Goal: Task Accomplishment & Management: Use online tool/utility

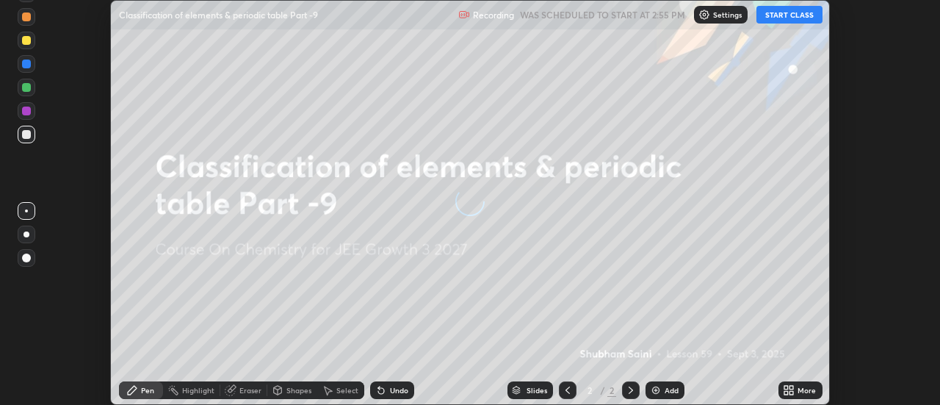
scroll to position [405, 940]
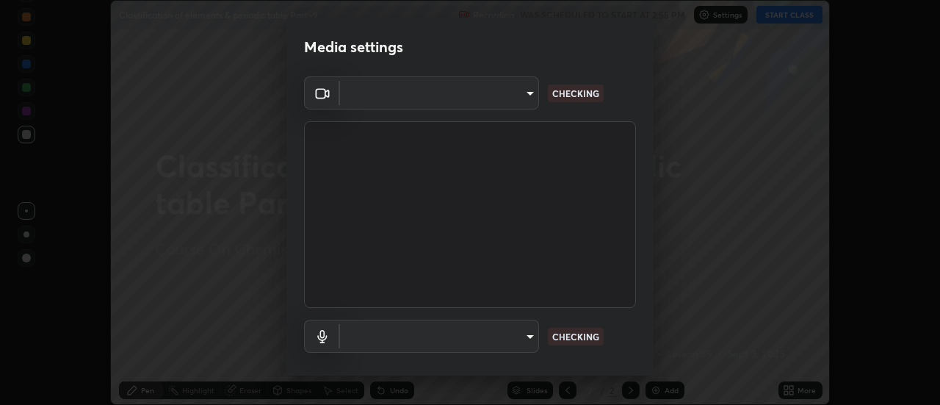
type input "e2aa400b7bb40988937289f1826270d99bb774d75893401bafd8ee5ef144e594"
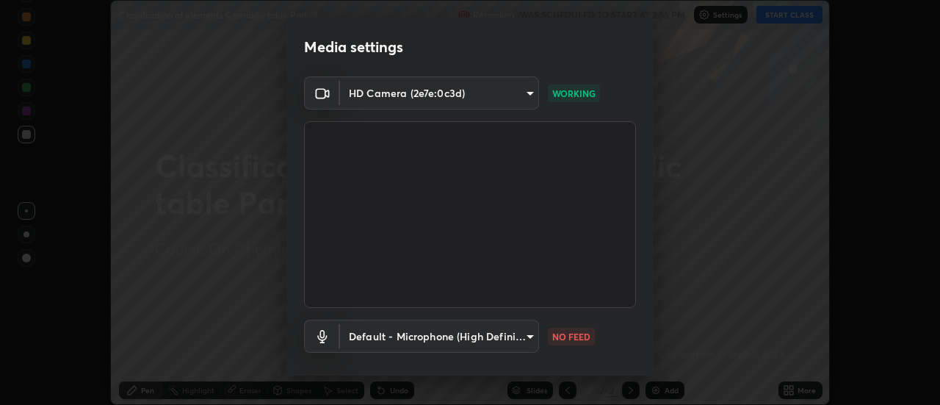
click at [380, 344] on body "Erase all Classification of elements & periodic table Part -9 Recording WAS SCH…" at bounding box center [470, 202] width 940 height 405
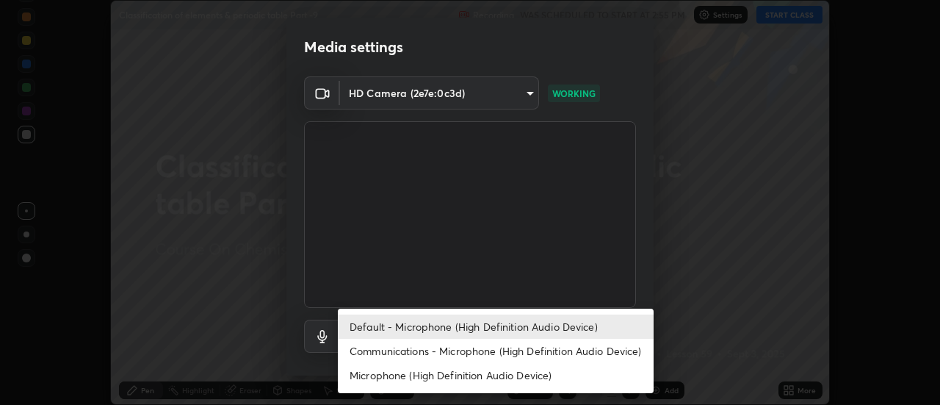
click at [414, 354] on li "Communications - Microphone (High Definition Audio Device)" at bounding box center [496, 351] width 316 height 24
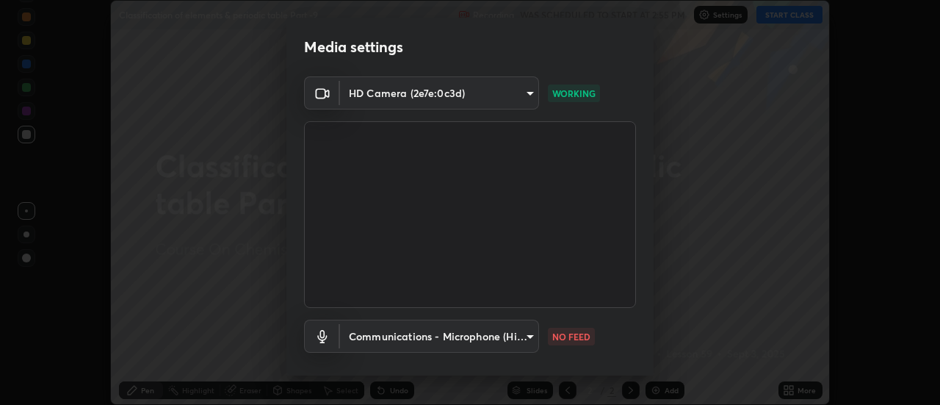
click at [379, 335] on body "Erase all Classification of elements & periodic table Part -9 Recording WAS SCH…" at bounding box center [470, 202] width 940 height 405
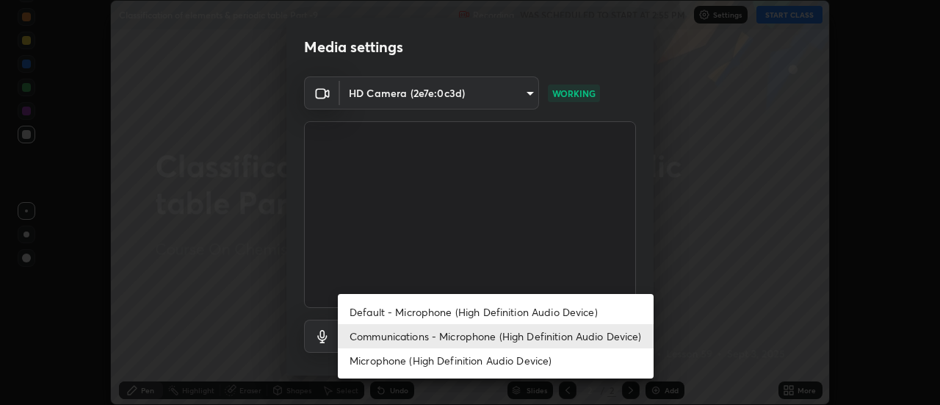
click at [373, 314] on li "Default - Microphone (High Definition Audio Device)" at bounding box center [496, 312] width 316 height 24
type input "default"
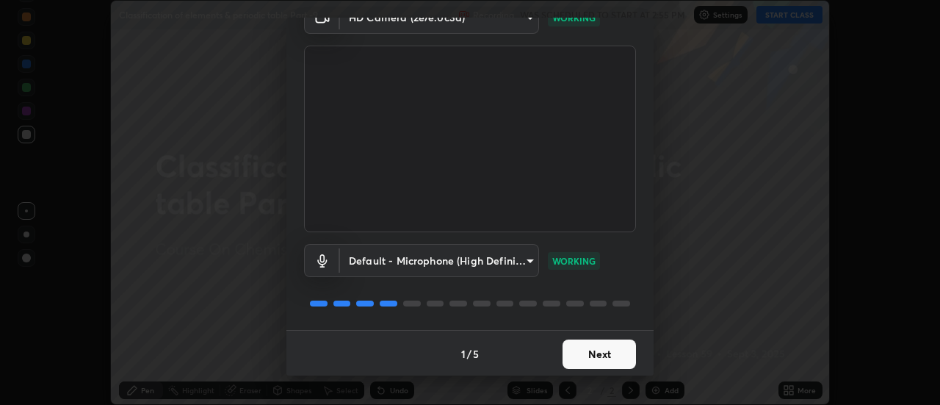
scroll to position [77, 0]
click at [618, 360] on button "Next" at bounding box center [599, 352] width 73 height 29
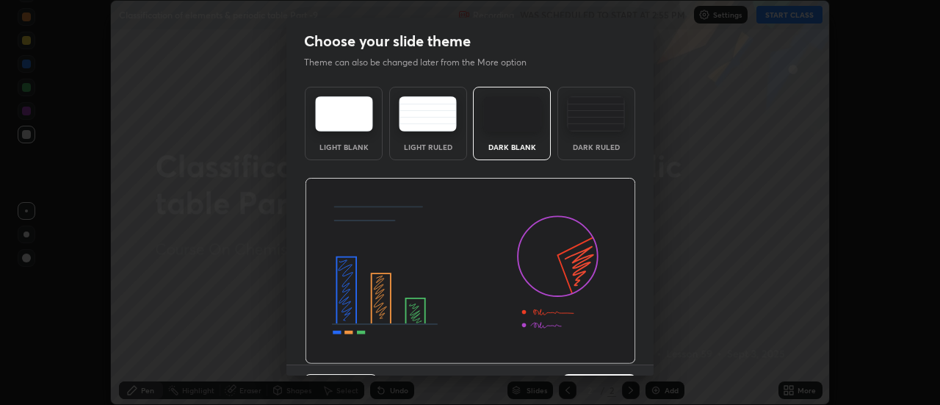
scroll to position [36, 0]
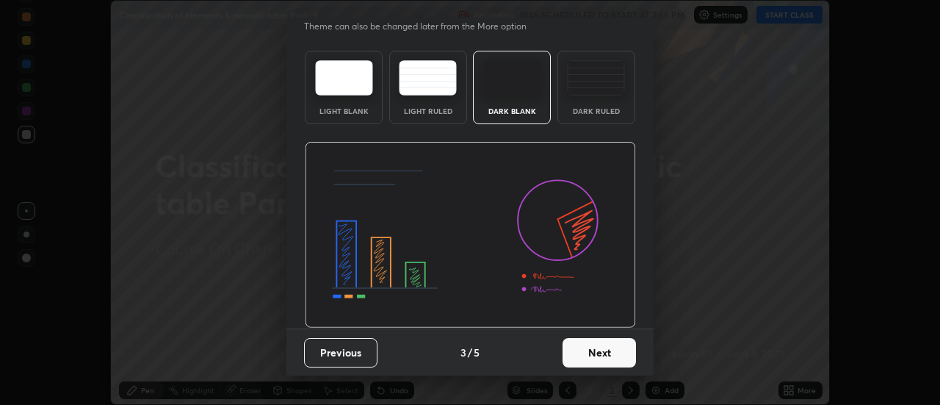
click at [629, 356] on button "Next" at bounding box center [599, 352] width 73 height 29
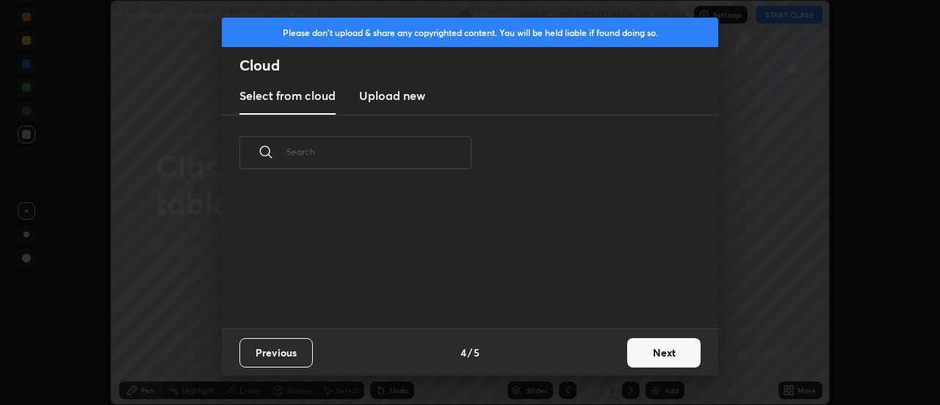
scroll to position [0, 0]
click at [641, 354] on button "Next" at bounding box center [663, 352] width 73 height 29
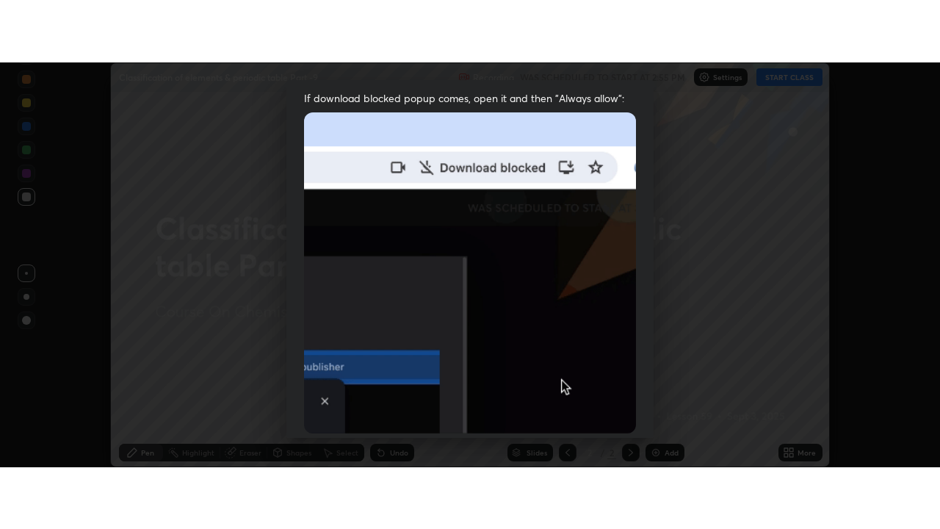
scroll to position [377, 0]
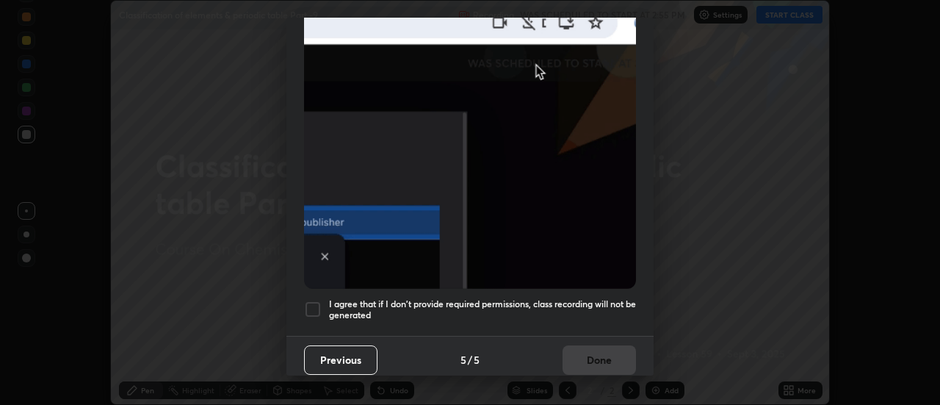
click at [320, 300] on div at bounding box center [313, 309] width 18 height 18
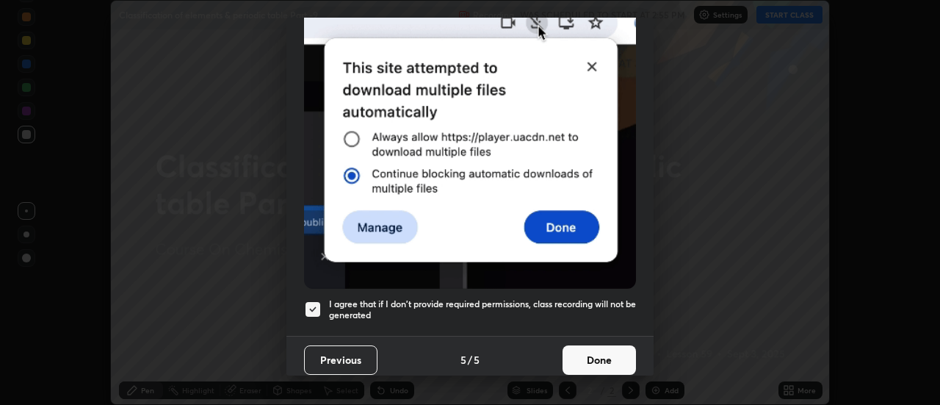
click at [606, 359] on button "Done" at bounding box center [599, 359] width 73 height 29
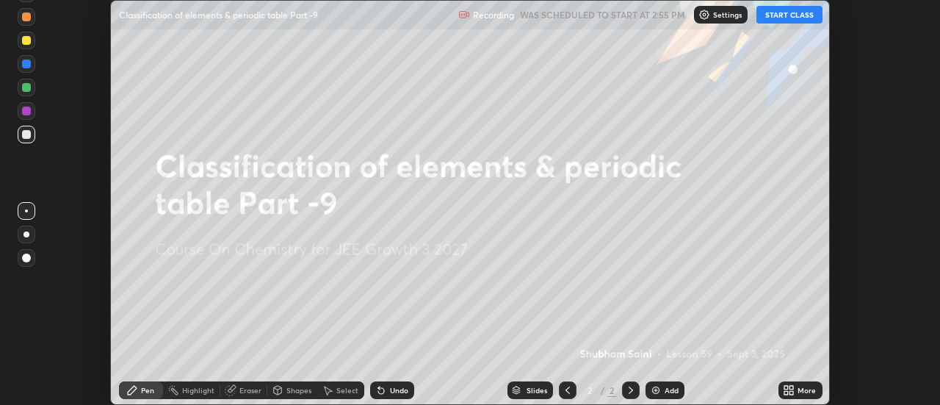
click at [792, 392] on icon at bounding box center [793, 393] width 4 height 4
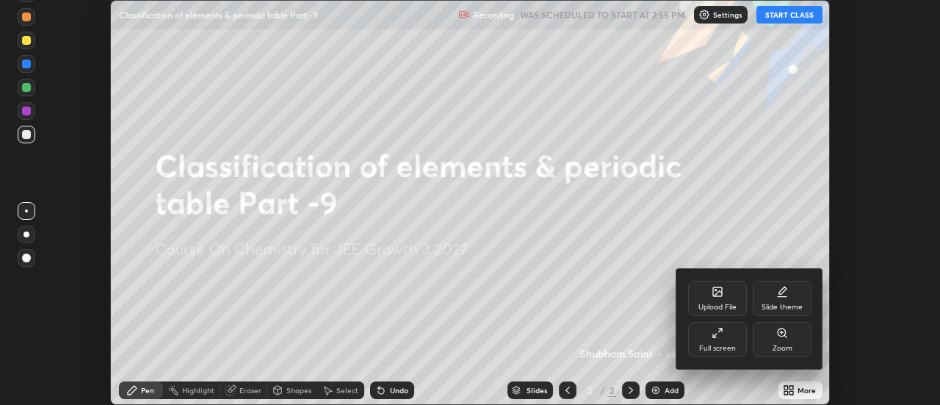
click at [712, 342] on div "Full screen" at bounding box center [717, 339] width 59 height 35
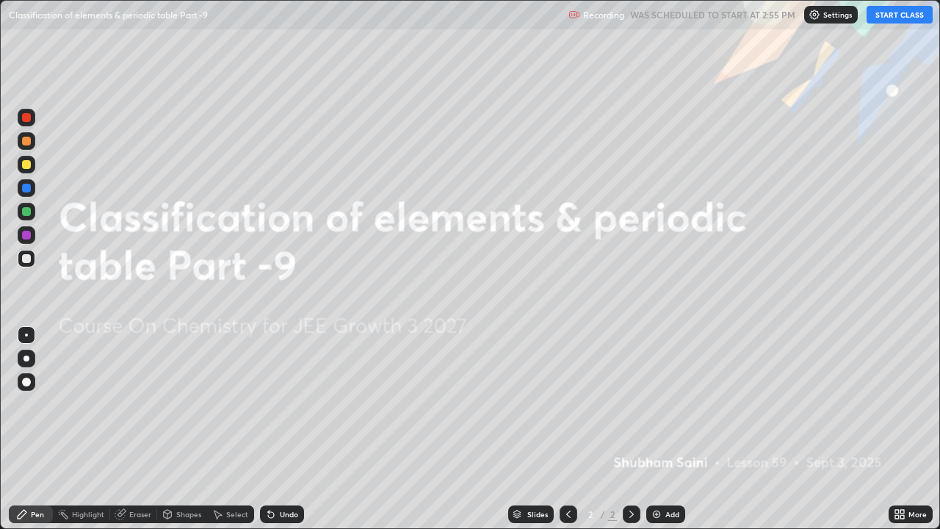
scroll to position [529, 940]
click at [910, 15] on button "START CLASS" at bounding box center [900, 15] width 66 height 18
click at [28, 356] on div at bounding box center [27, 359] width 6 height 6
click at [28, 170] on div at bounding box center [27, 165] width 18 height 18
click at [666, 404] on div "Add" at bounding box center [673, 514] width 14 height 7
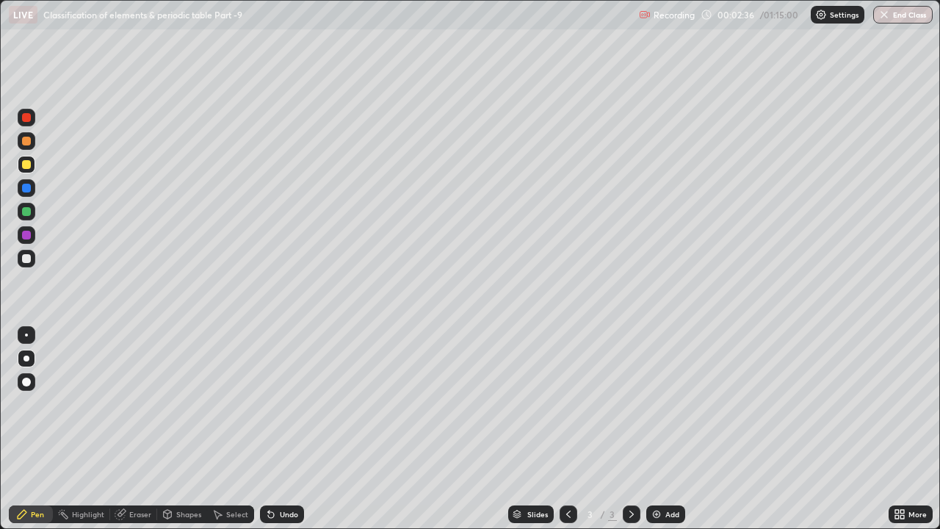
click at [29, 215] on div at bounding box center [26, 211] width 9 height 9
click at [288, 404] on div "Undo" at bounding box center [289, 514] width 18 height 7
click at [286, 404] on div "Undo" at bounding box center [282, 514] width 44 height 18
click at [284, 404] on div "Undo" at bounding box center [282, 514] width 44 height 18
click at [285, 404] on div "Undo" at bounding box center [289, 514] width 18 height 7
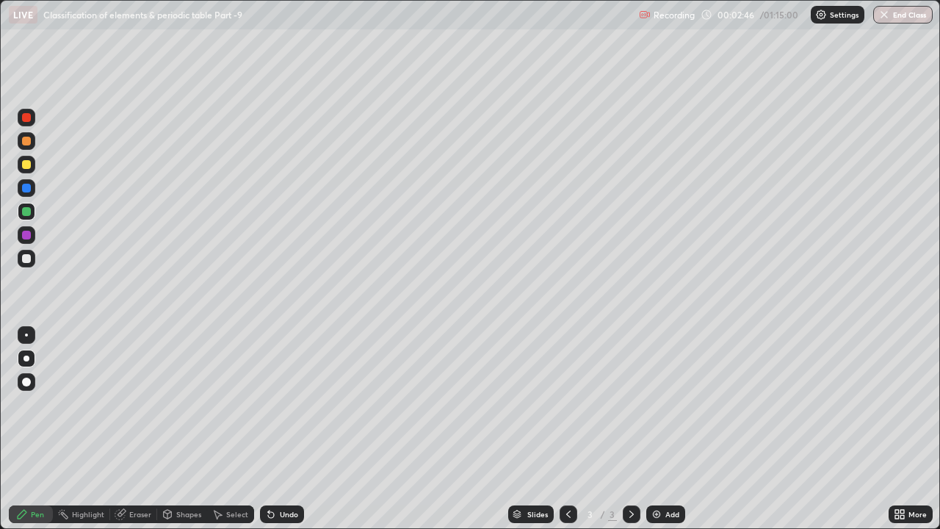
click at [25, 217] on div at bounding box center [27, 212] width 18 height 18
click at [22, 242] on div at bounding box center [27, 235] width 18 height 18
click at [27, 212] on div at bounding box center [26, 211] width 9 height 9
click at [299, 404] on div "Undo" at bounding box center [282, 514] width 44 height 18
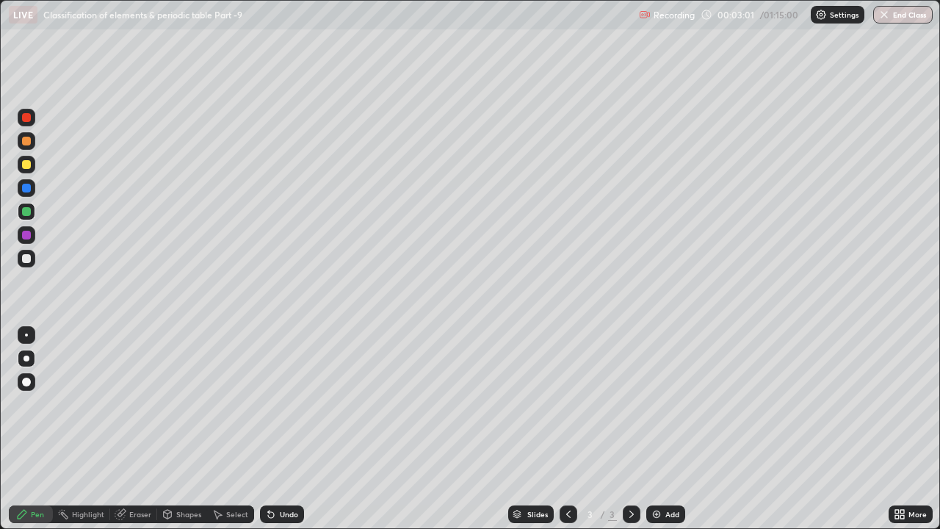
click at [299, 404] on div "Undo" at bounding box center [282, 514] width 44 height 18
click at [300, 404] on div "Undo" at bounding box center [282, 514] width 44 height 18
click at [301, 404] on div "Undo" at bounding box center [282, 514] width 44 height 18
click at [27, 236] on div at bounding box center [26, 235] width 9 height 9
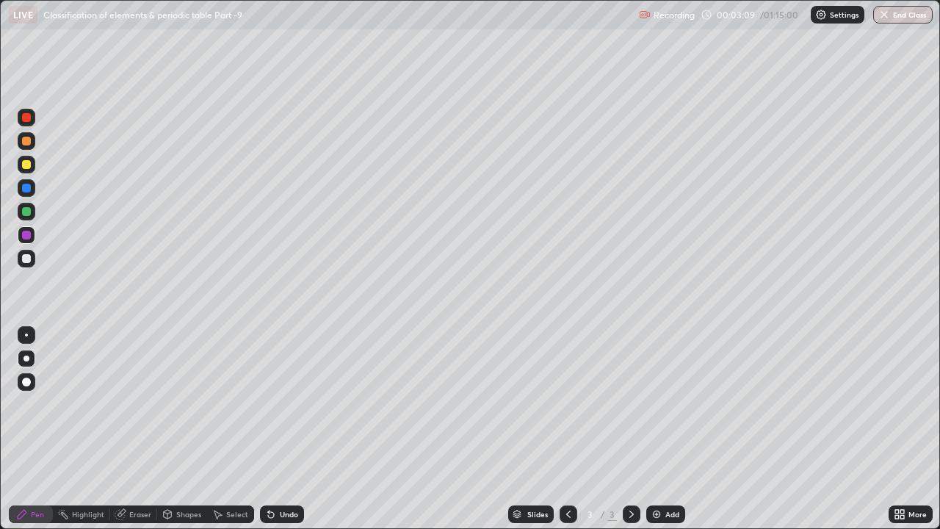
click at [26, 165] on div at bounding box center [26, 164] width 9 height 9
click at [289, 404] on div "Undo" at bounding box center [282, 514] width 44 height 18
click at [290, 404] on div "Undo" at bounding box center [282, 514] width 44 height 18
click at [181, 404] on div "Shapes" at bounding box center [188, 514] width 25 height 7
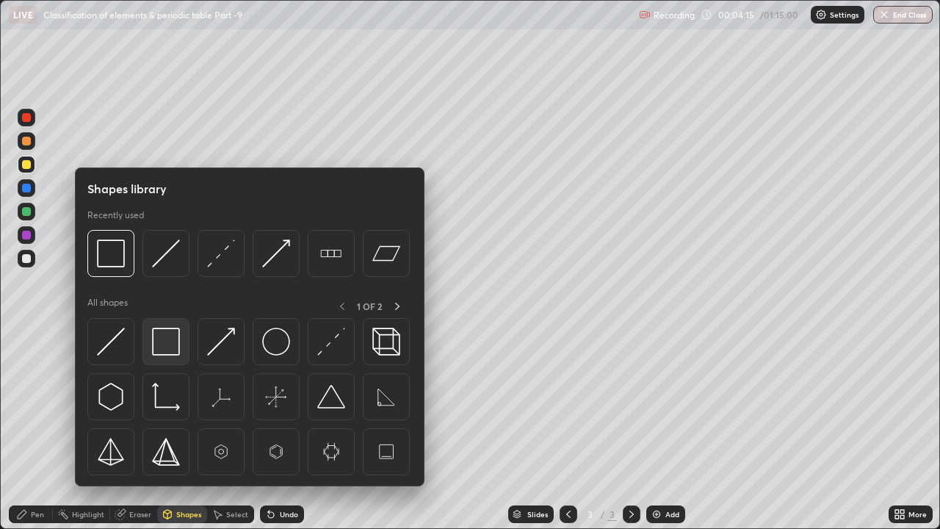
click at [170, 345] on img at bounding box center [166, 342] width 28 height 28
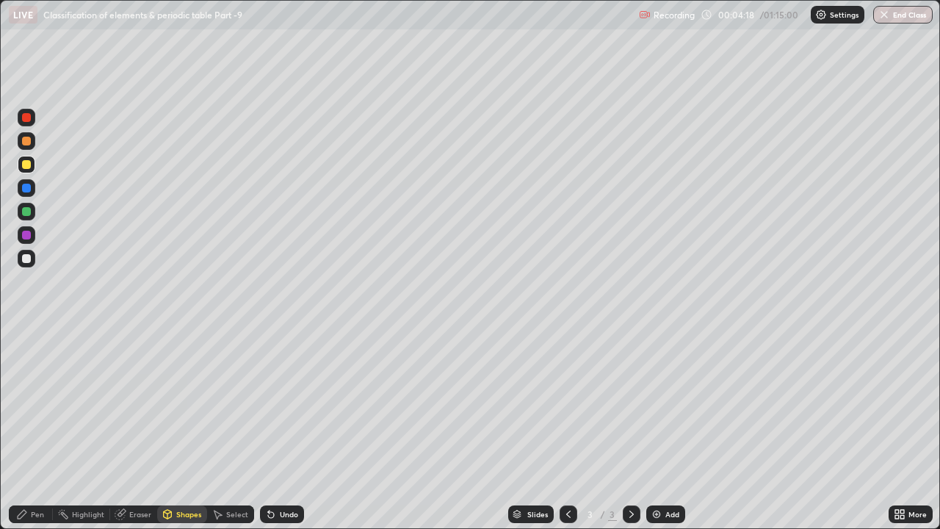
click at [33, 404] on div "Pen" at bounding box center [37, 514] width 13 height 7
click at [658, 404] on img at bounding box center [657, 514] width 12 height 12
click at [27, 212] on div at bounding box center [26, 211] width 9 height 9
click at [183, 404] on div "Shapes" at bounding box center [188, 514] width 25 height 7
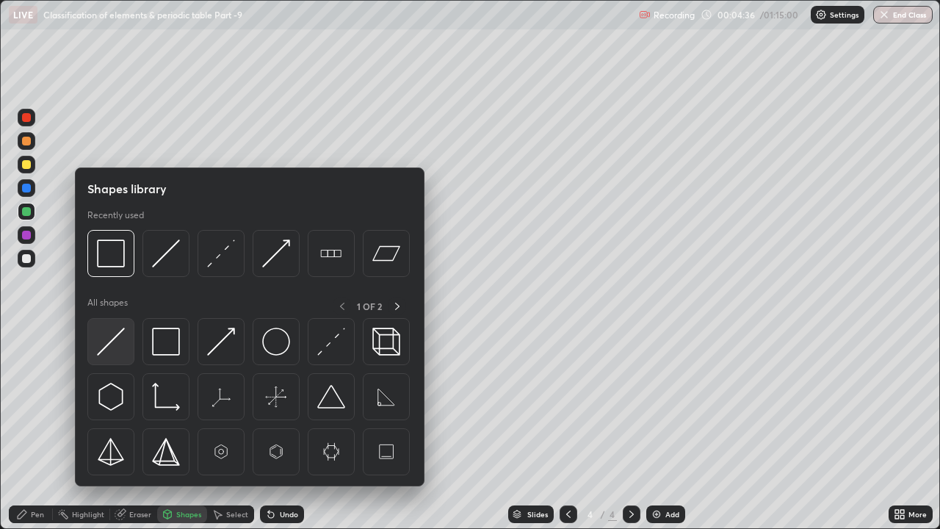
click at [110, 350] on img at bounding box center [111, 342] width 28 height 28
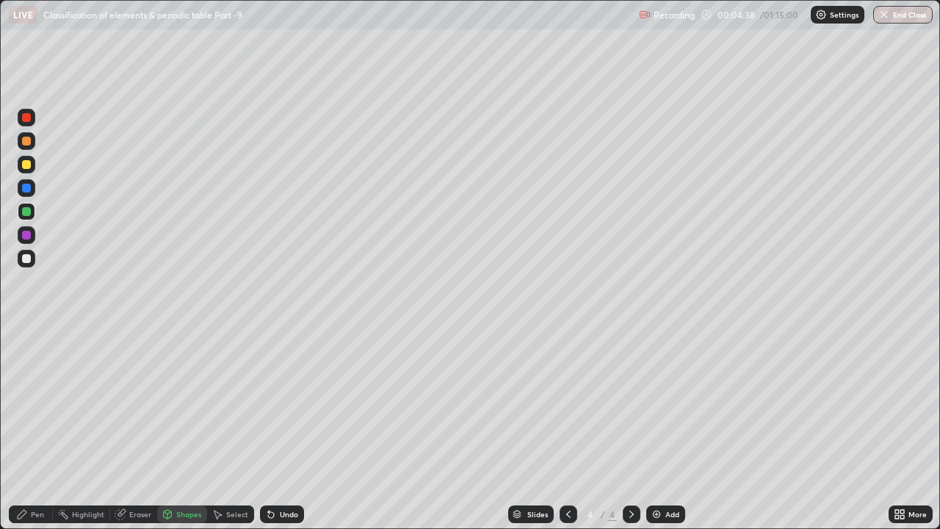
click at [30, 404] on div "Pen" at bounding box center [31, 514] width 44 height 18
click at [27, 260] on div at bounding box center [26, 258] width 9 height 9
click at [30, 215] on div at bounding box center [27, 212] width 18 height 18
click at [177, 404] on div "Shapes" at bounding box center [182, 514] width 50 height 18
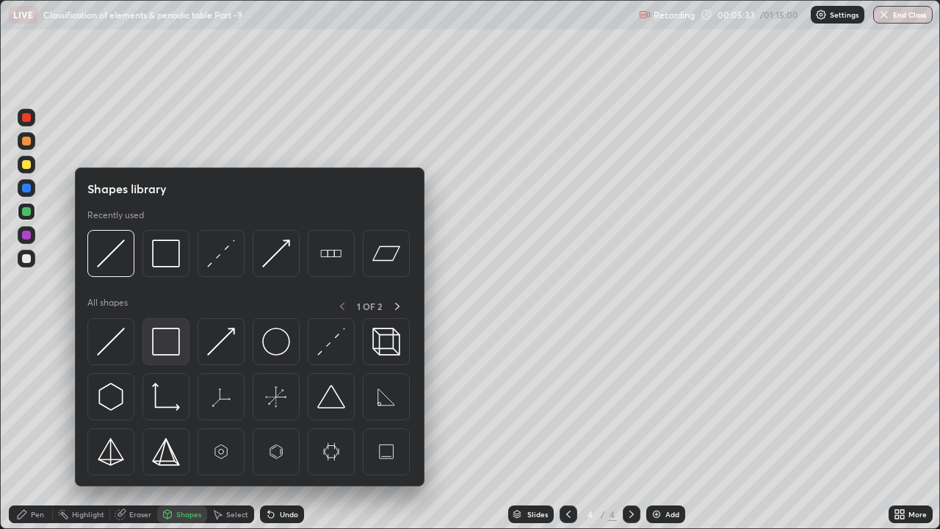
click at [166, 344] on img at bounding box center [166, 342] width 28 height 28
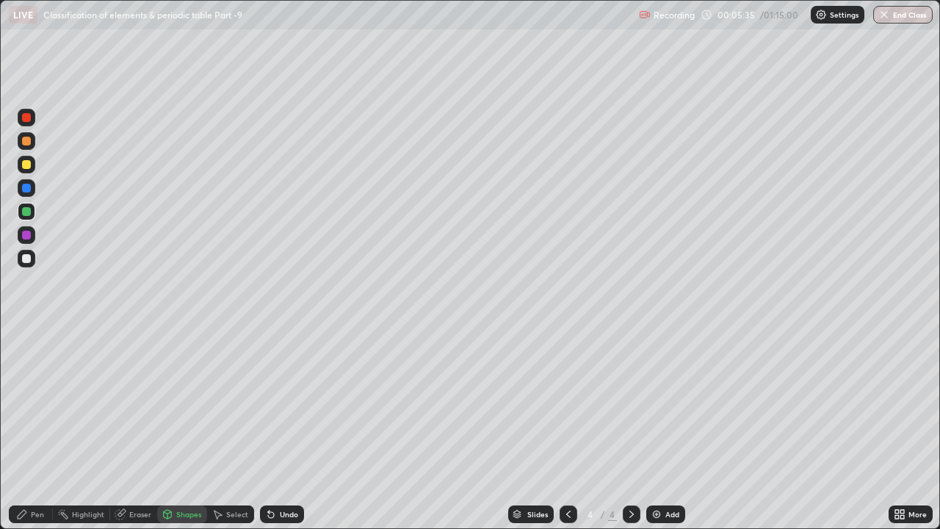
click at [29, 264] on div at bounding box center [27, 259] width 18 height 18
click at [292, 404] on div "Undo" at bounding box center [289, 514] width 18 height 7
click at [287, 404] on div "Undo" at bounding box center [289, 514] width 18 height 7
click at [285, 404] on div "Undo" at bounding box center [289, 514] width 18 height 7
click at [25, 404] on icon at bounding box center [22, 514] width 12 height 12
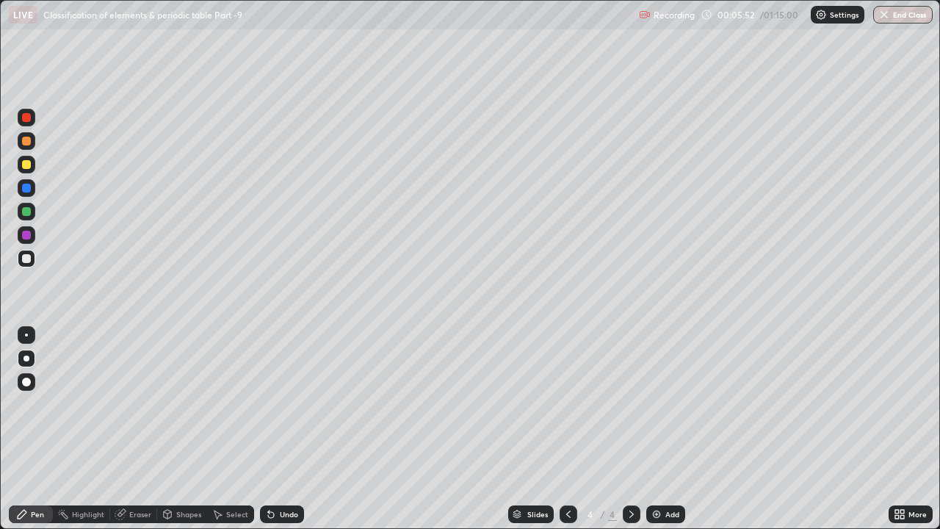
click at [184, 404] on div "Shapes" at bounding box center [188, 514] width 25 height 7
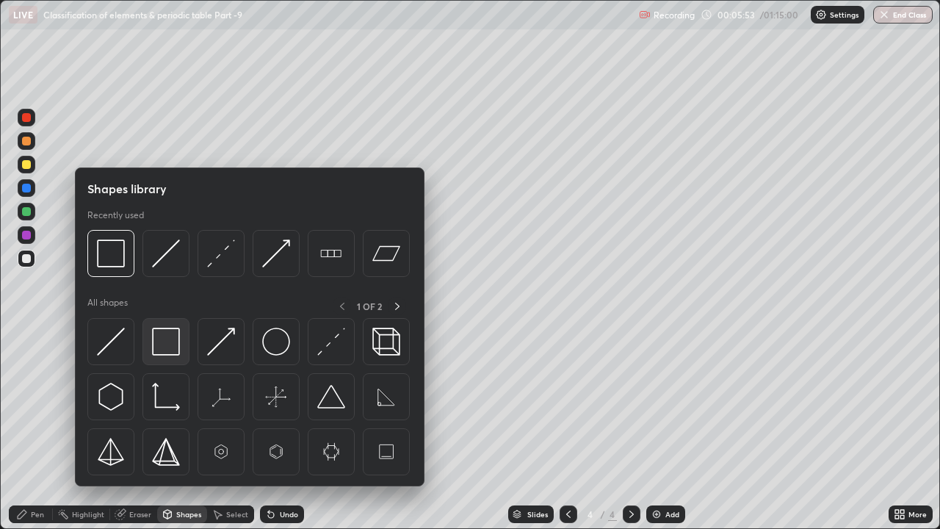
click at [159, 336] on img at bounding box center [166, 342] width 28 height 28
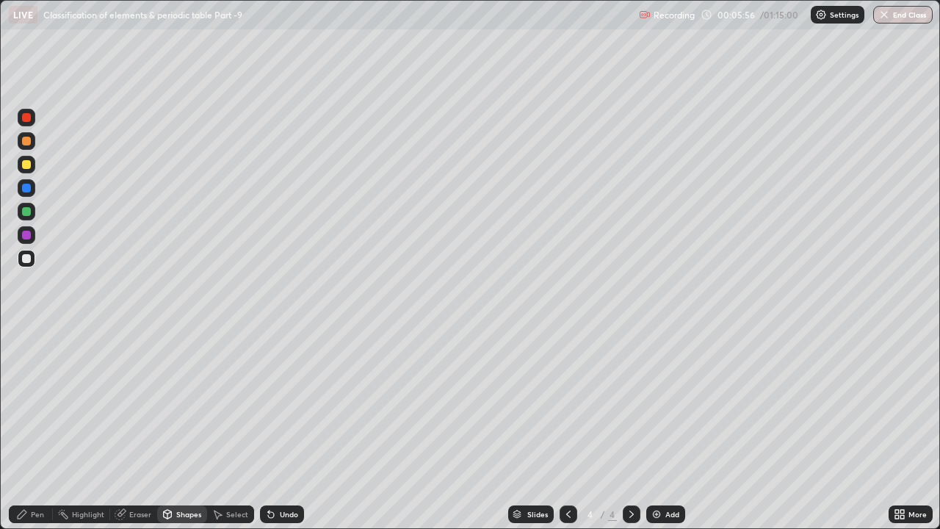
click at [22, 404] on icon at bounding box center [22, 514] width 9 height 9
click at [566, 404] on icon at bounding box center [569, 514] width 12 height 12
click at [632, 404] on icon at bounding box center [632, 514] width 12 height 12
click at [669, 404] on div "Add" at bounding box center [673, 514] width 14 height 7
click at [30, 259] on div at bounding box center [26, 258] width 9 height 9
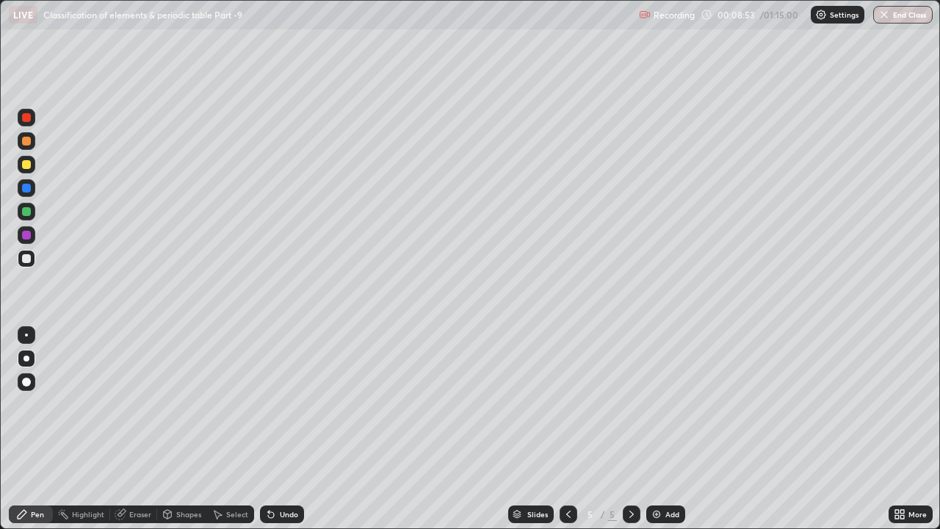
click at [26, 166] on div at bounding box center [26, 164] width 9 height 9
click at [298, 404] on div "Undo" at bounding box center [282, 514] width 44 height 18
click at [184, 404] on div "Shapes" at bounding box center [188, 514] width 25 height 7
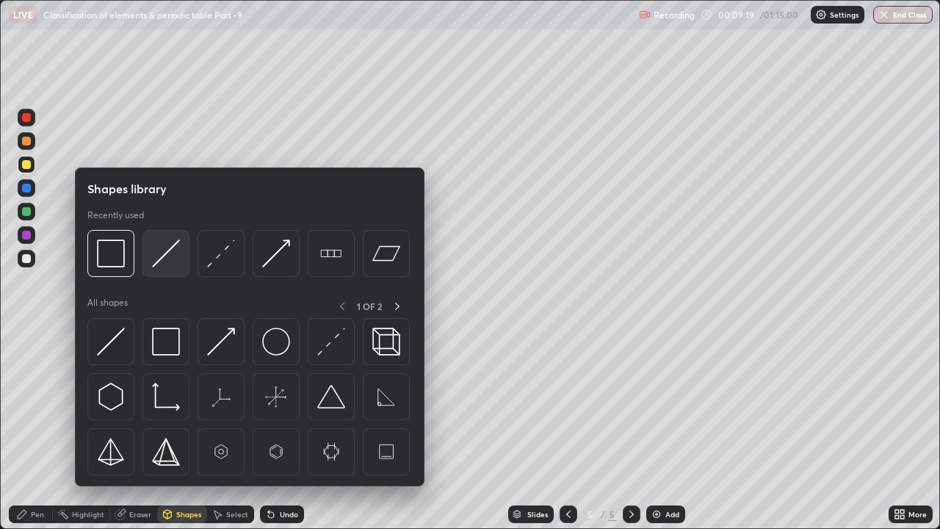
click at [180, 256] on div at bounding box center [166, 253] width 47 height 47
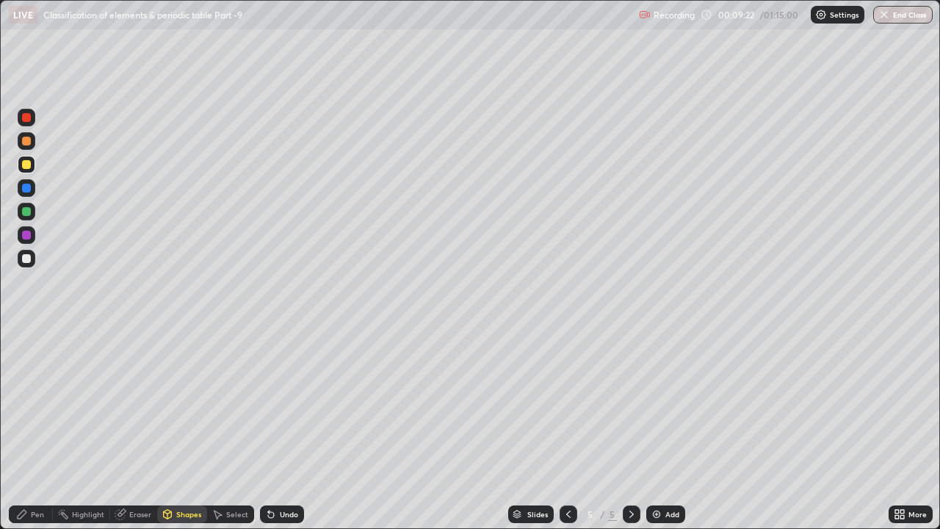
click at [26, 404] on icon at bounding box center [22, 514] width 12 height 12
click at [29, 262] on div at bounding box center [26, 258] width 9 height 9
click at [135, 404] on div "Eraser" at bounding box center [140, 514] width 22 height 7
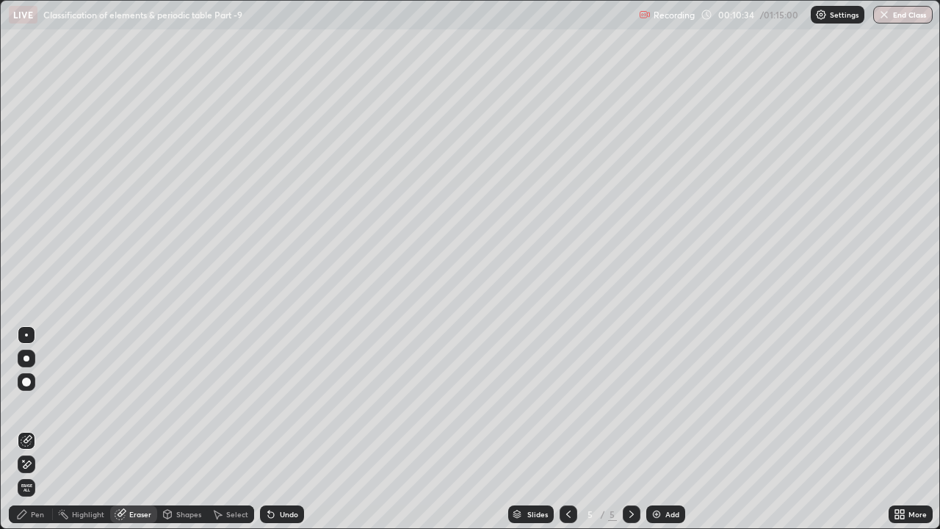
click at [28, 404] on icon at bounding box center [27, 464] width 12 height 12
click at [31, 404] on div "Pen" at bounding box center [37, 514] width 13 height 7
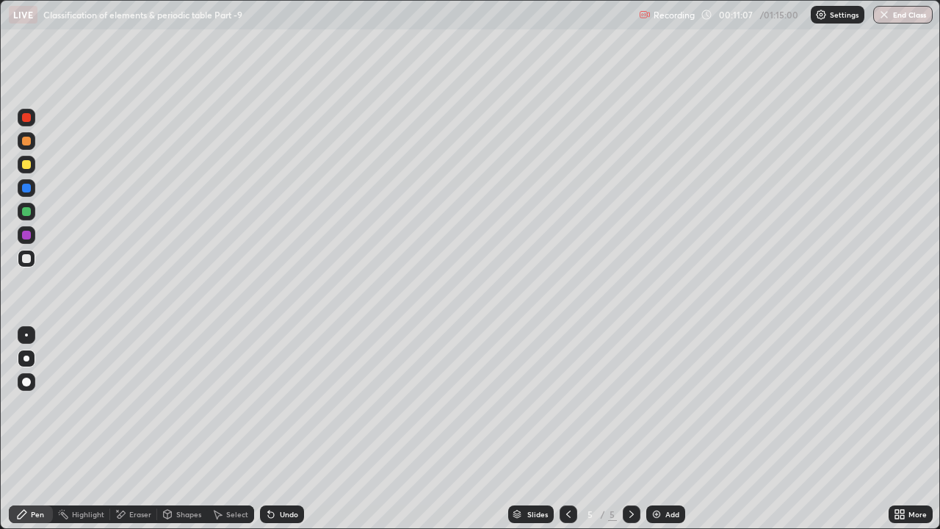
click at [181, 404] on div "Shapes" at bounding box center [182, 514] width 50 height 18
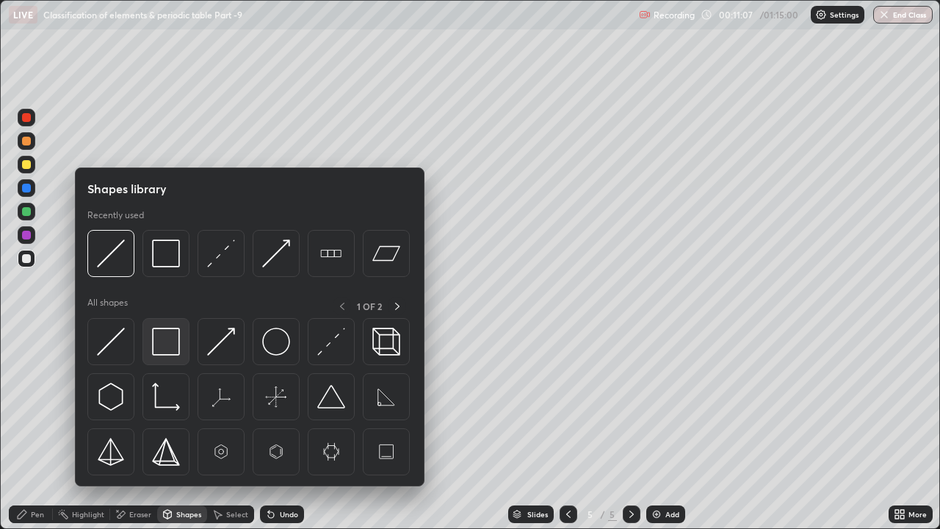
click at [162, 341] on img at bounding box center [166, 342] width 28 height 28
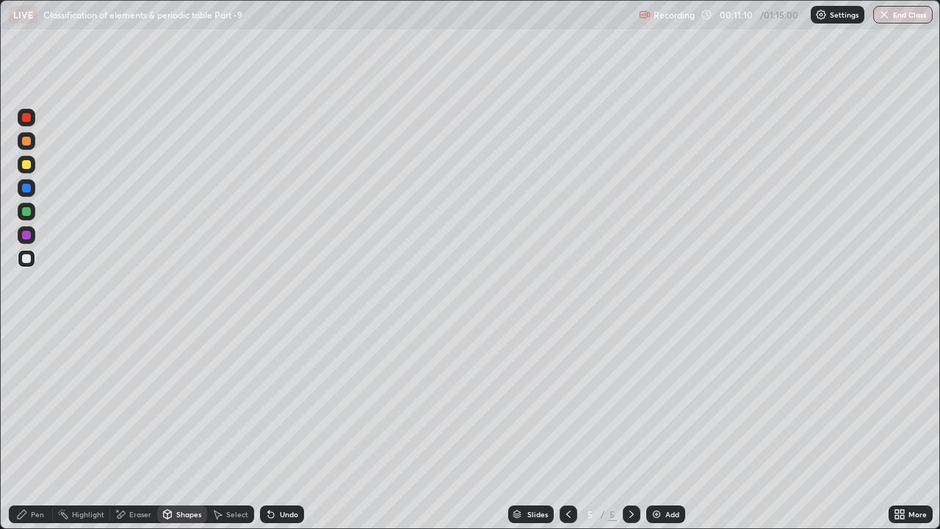
click at [658, 404] on img at bounding box center [657, 514] width 12 height 12
click at [35, 404] on div "Pen" at bounding box center [37, 514] width 13 height 7
click at [22, 220] on div at bounding box center [27, 212] width 18 height 18
click at [30, 213] on div at bounding box center [26, 211] width 9 height 9
click at [29, 165] on div at bounding box center [26, 164] width 9 height 9
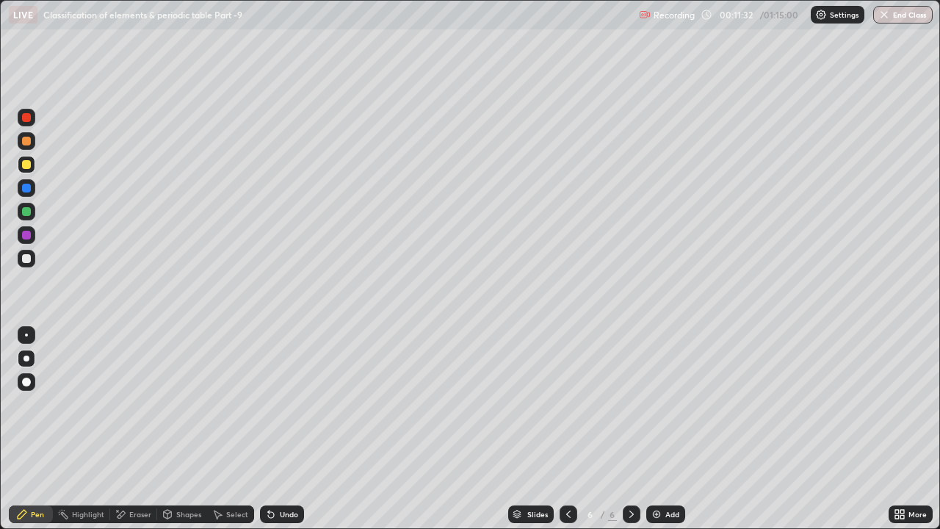
click at [292, 404] on div "Undo" at bounding box center [289, 514] width 18 height 7
click at [296, 404] on div "Undo" at bounding box center [282, 514] width 44 height 18
click at [294, 404] on div "Undo" at bounding box center [282, 514] width 44 height 18
click at [291, 404] on div "Undo" at bounding box center [289, 514] width 18 height 7
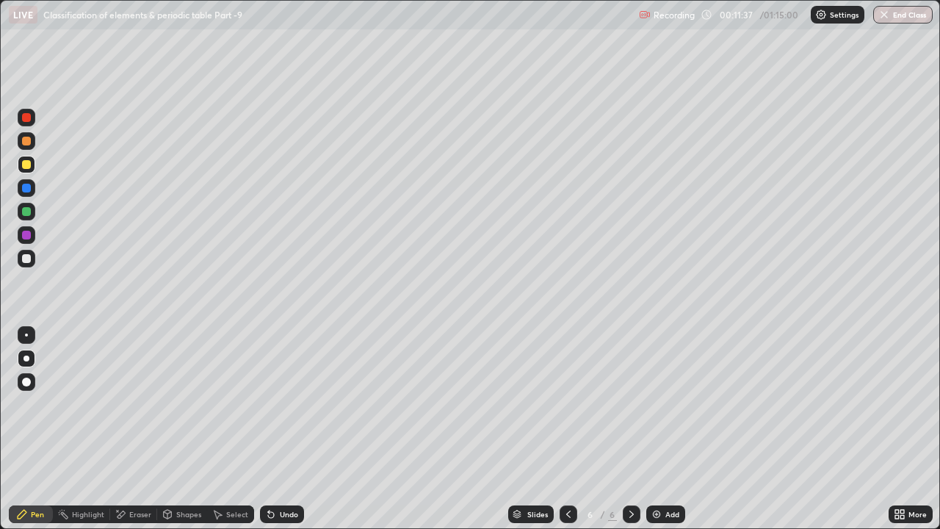
click at [294, 404] on div "Undo" at bounding box center [289, 514] width 18 height 7
click at [289, 404] on div "Undo" at bounding box center [282, 514] width 44 height 18
click at [132, 404] on div "Eraser" at bounding box center [140, 514] width 22 height 7
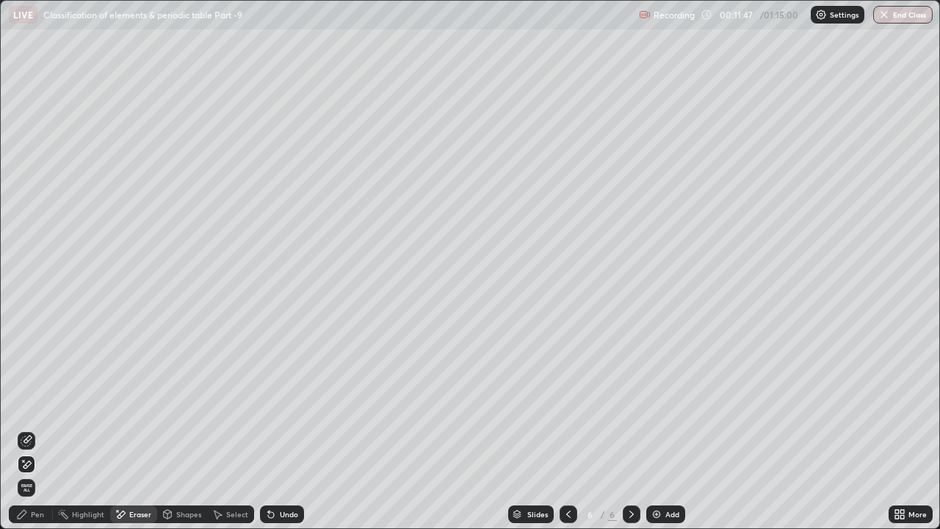
click at [34, 404] on div "Pen" at bounding box center [37, 514] width 13 height 7
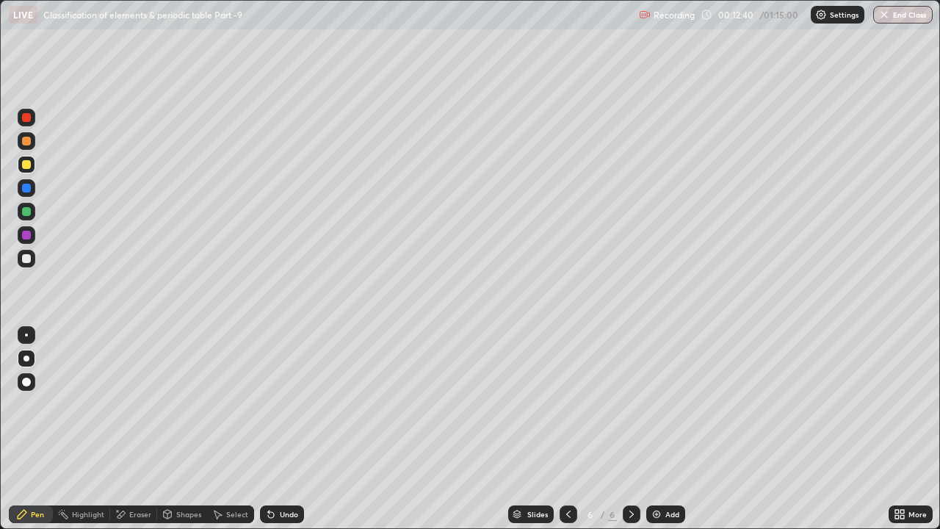
click at [26, 212] on div at bounding box center [26, 211] width 9 height 9
click at [295, 404] on div "Undo" at bounding box center [289, 514] width 18 height 7
click at [295, 404] on div "Undo" at bounding box center [282, 514] width 44 height 18
click at [289, 404] on div "Undo" at bounding box center [289, 514] width 18 height 7
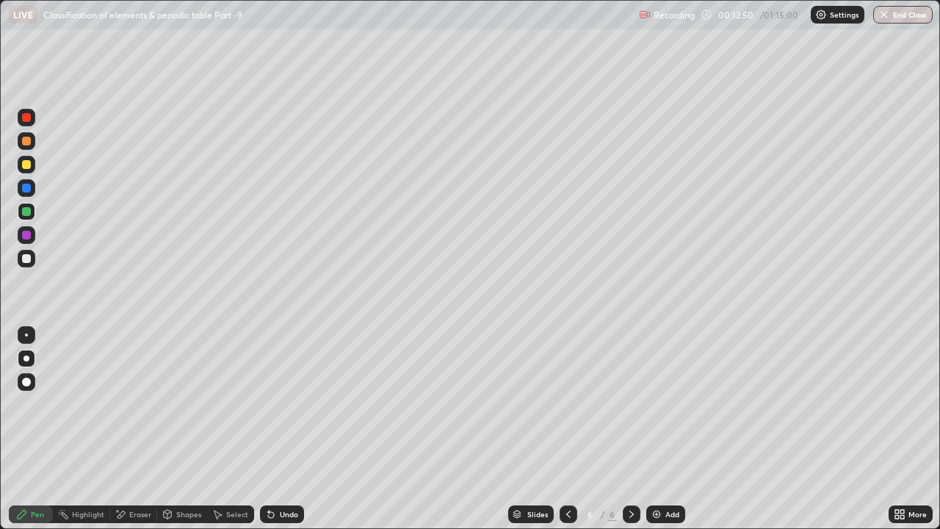
click at [181, 404] on div "Shapes" at bounding box center [188, 514] width 25 height 7
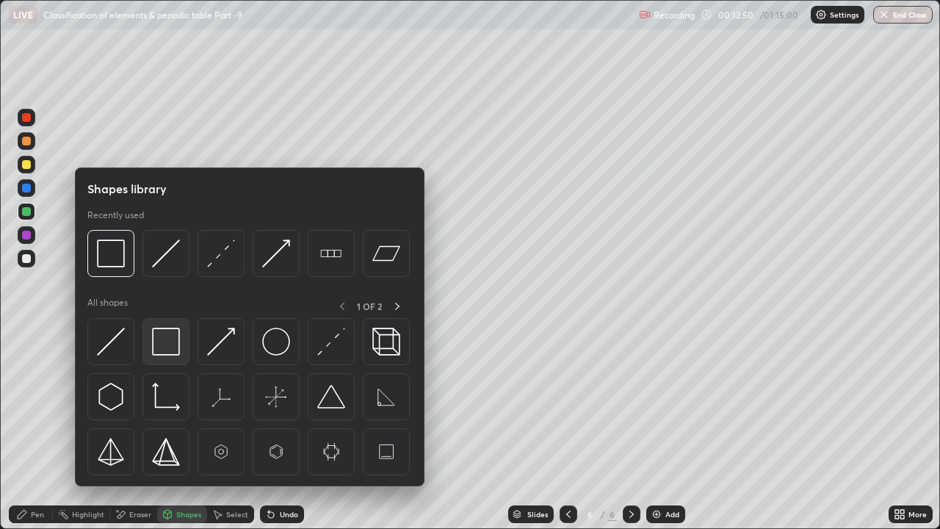
click at [178, 344] on img at bounding box center [166, 342] width 28 height 28
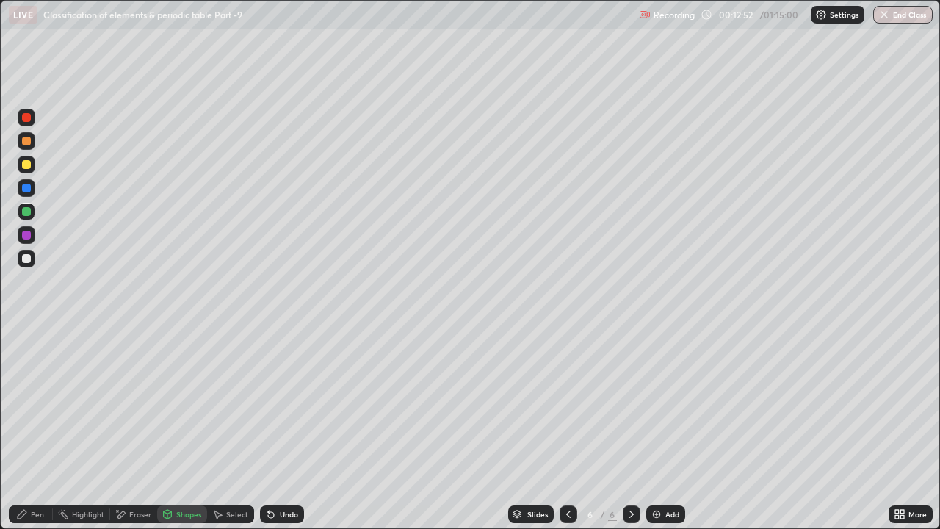
click at [29, 404] on div "Pen" at bounding box center [31, 514] width 44 height 18
click at [295, 404] on div "Undo" at bounding box center [289, 514] width 18 height 7
click at [295, 404] on div "Undo" at bounding box center [282, 514] width 44 height 18
click at [176, 404] on div "Shapes" at bounding box center [182, 514] width 50 height 18
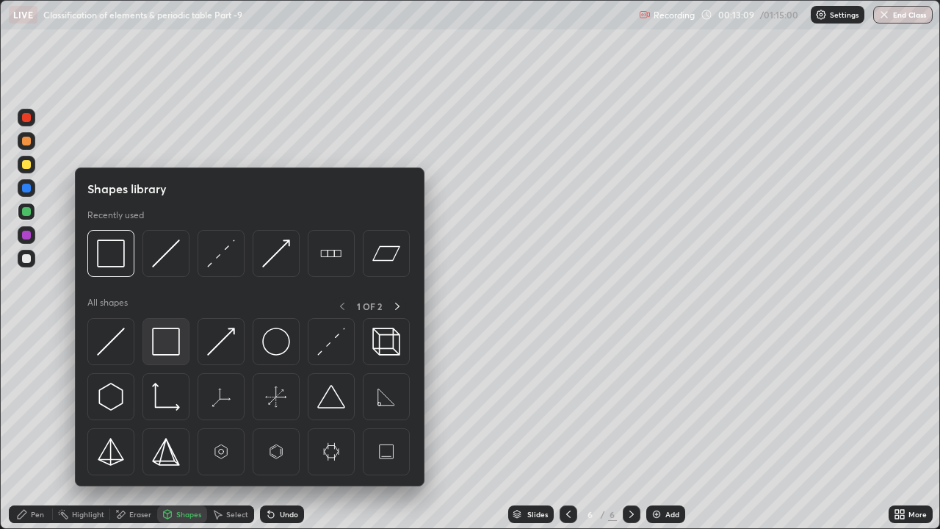
click at [165, 339] on img at bounding box center [166, 342] width 28 height 28
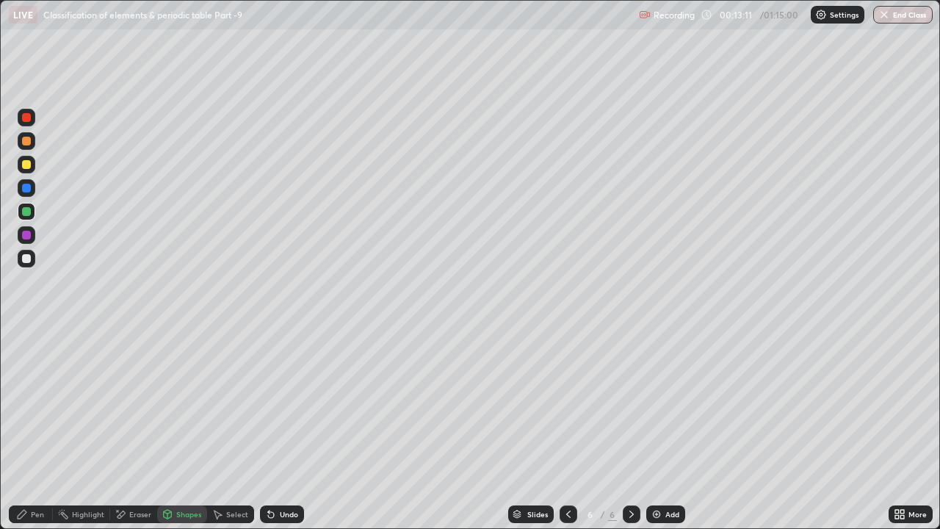
click at [38, 404] on div "Pen" at bounding box center [37, 514] width 13 height 7
click at [284, 404] on div "Undo" at bounding box center [282, 514] width 44 height 18
click at [182, 404] on div "Shapes" at bounding box center [188, 514] width 25 height 7
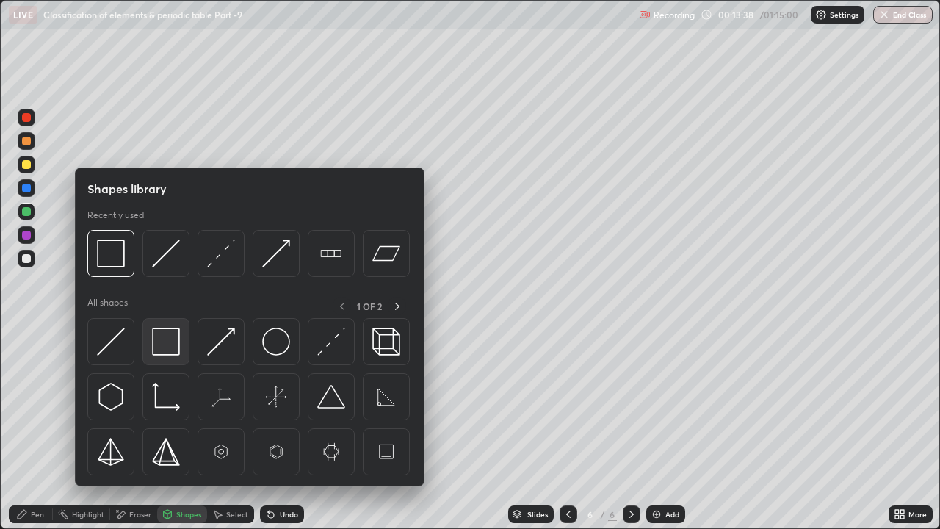
click at [169, 350] on img at bounding box center [166, 342] width 28 height 28
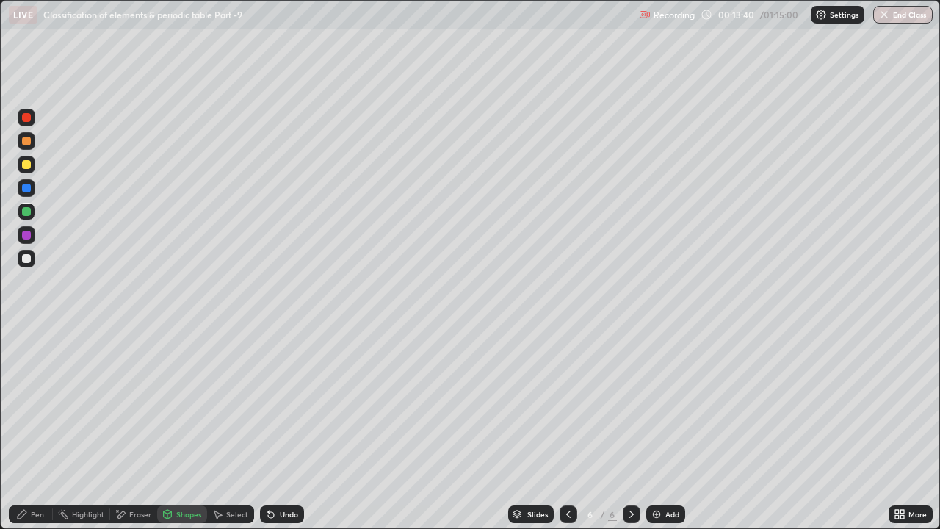
click at [23, 404] on div "Pen" at bounding box center [31, 514] width 44 height 18
click at [29, 257] on div at bounding box center [26, 258] width 9 height 9
click at [295, 404] on div "Undo" at bounding box center [289, 514] width 18 height 7
click at [285, 404] on div "Undo" at bounding box center [282, 514] width 44 height 18
click at [27, 190] on div at bounding box center [26, 188] width 9 height 9
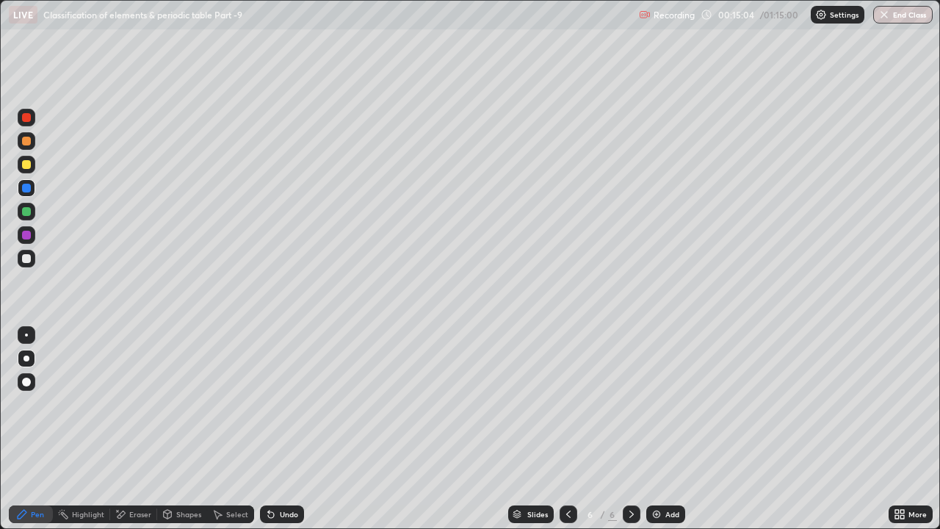
click at [26, 254] on div at bounding box center [26, 258] width 9 height 9
click at [26, 170] on div at bounding box center [27, 165] width 18 height 18
click at [294, 404] on div "Undo" at bounding box center [289, 514] width 18 height 7
click at [289, 404] on div "Undo" at bounding box center [282, 514] width 44 height 18
click at [24, 204] on div at bounding box center [27, 212] width 18 height 18
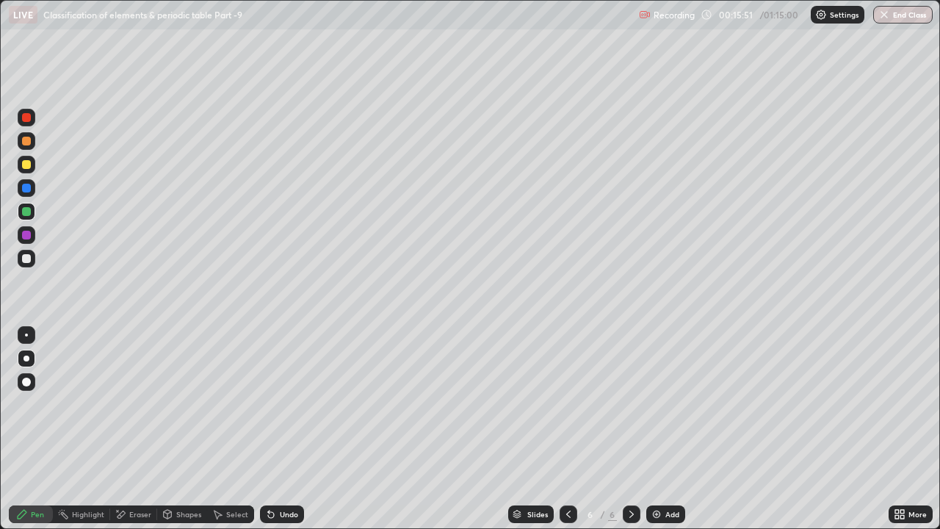
click at [569, 404] on icon at bounding box center [569, 514] width 12 height 12
click at [629, 404] on icon at bounding box center [632, 514] width 12 height 12
click at [675, 404] on div "Add" at bounding box center [673, 514] width 14 height 7
click at [31, 264] on div at bounding box center [27, 259] width 18 height 18
click at [26, 163] on div at bounding box center [26, 164] width 9 height 9
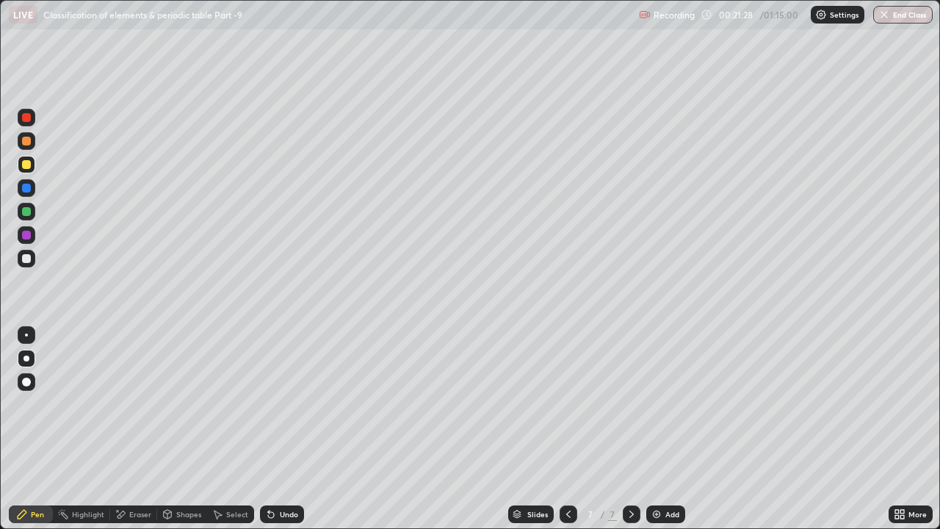
click at [29, 262] on div at bounding box center [26, 258] width 9 height 9
click at [133, 404] on div "Eraser" at bounding box center [133, 514] width 47 height 18
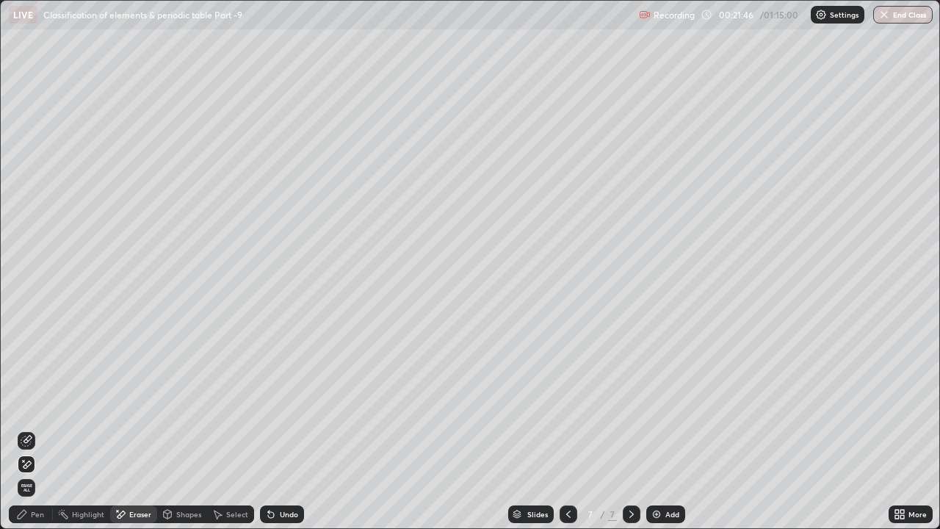
click at [24, 404] on icon at bounding box center [22, 514] width 9 height 9
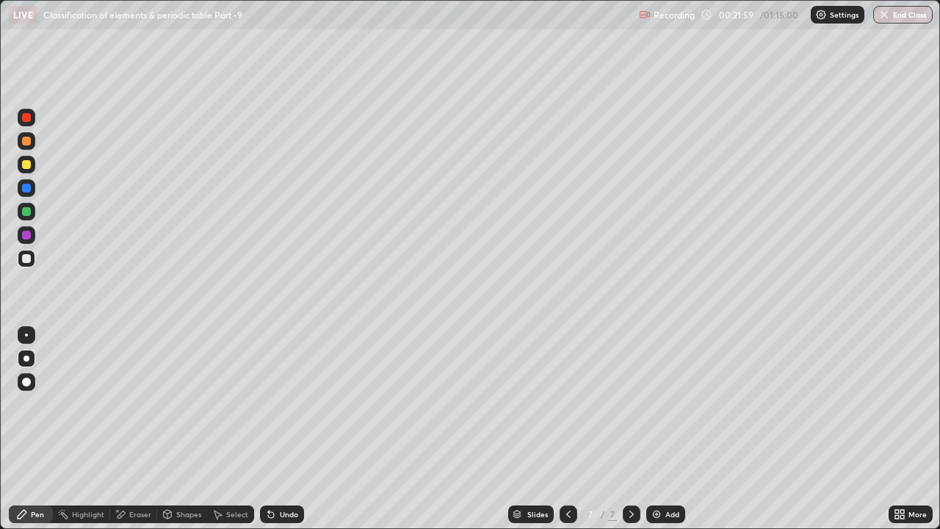
click at [176, 404] on div "Shapes" at bounding box center [188, 514] width 25 height 7
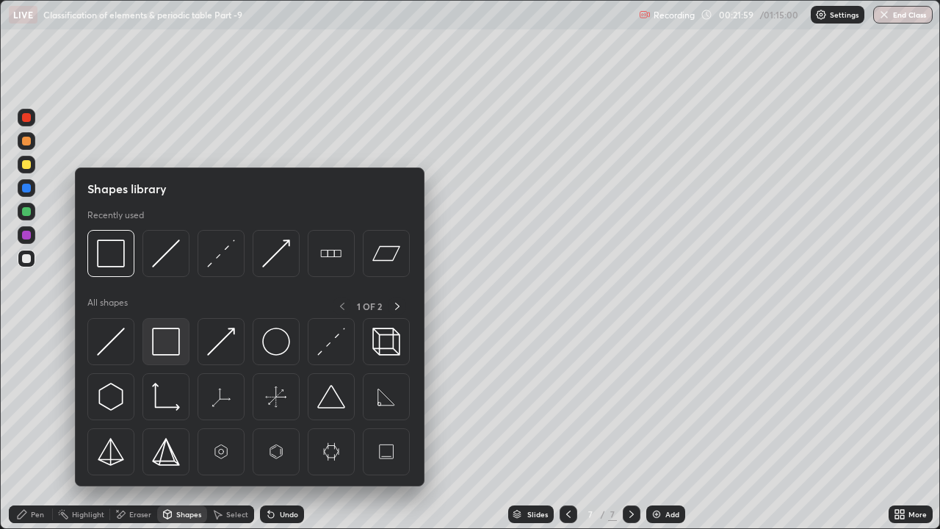
click at [173, 341] on img at bounding box center [166, 342] width 28 height 28
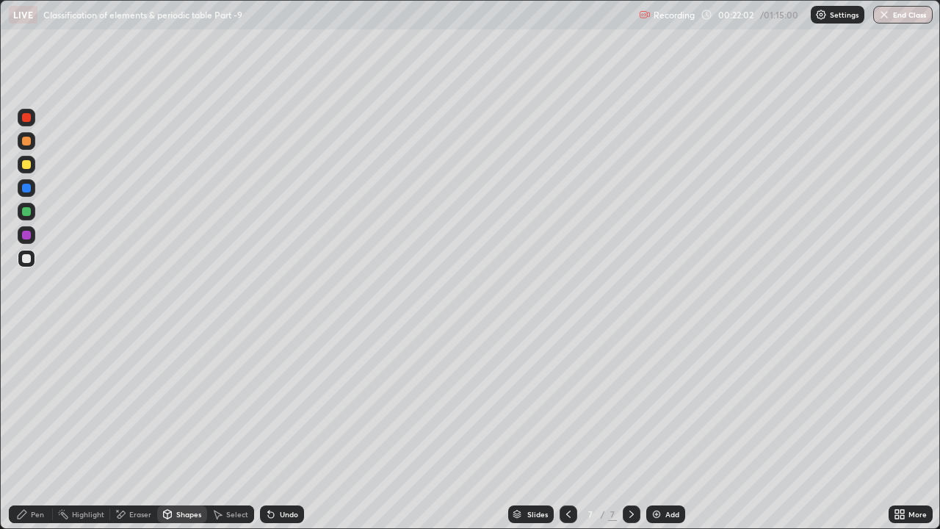
click at [31, 404] on div "Pen" at bounding box center [37, 514] width 13 height 7
click at [296, 404] on div "Undo" at bounding box center [282, 514] width 44 height 18
click at [183, 404] on div "Shapes" at bounding box center [188, 514] width 25 height 7
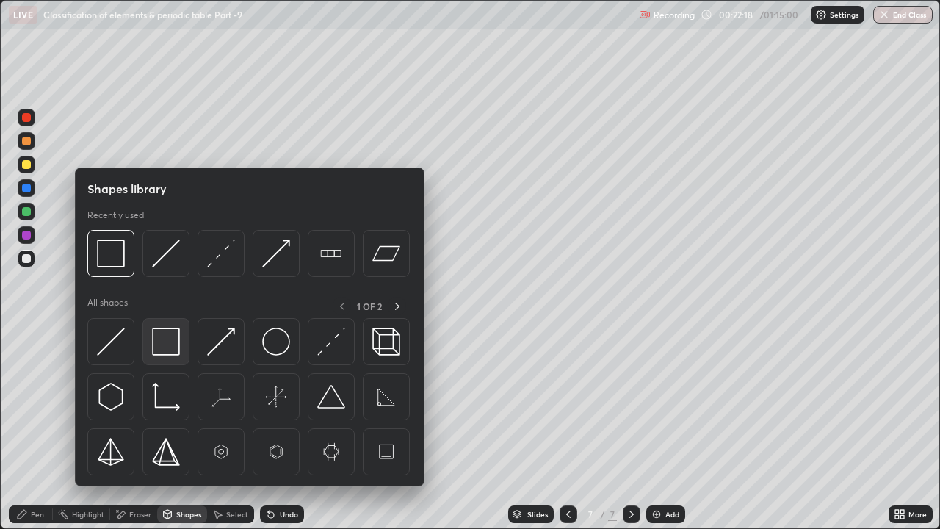
click at [172, 343] on img at bounding box center [166, 342] width 28 height 28
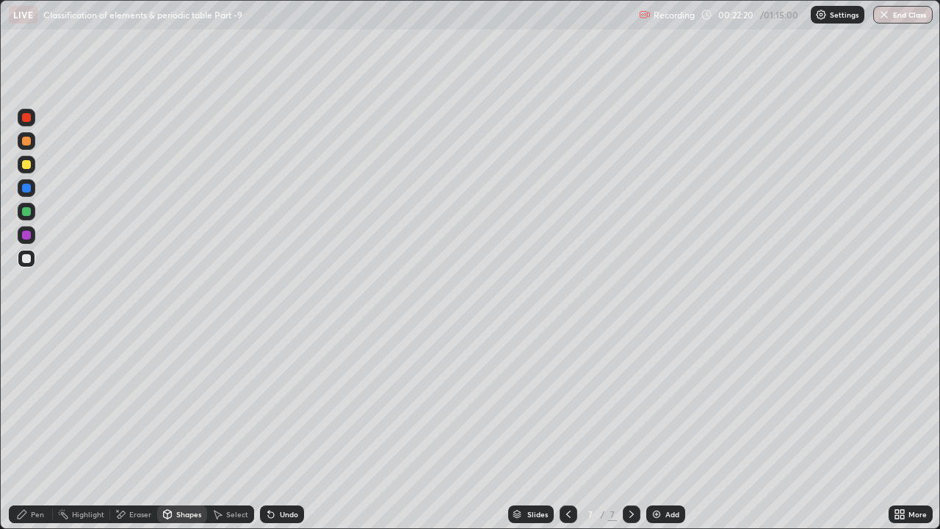
click at [36, 404] on div "Pen" at bounding box center [31, 514] width 44 height 18
click at [26, 215] on div at bounding box center [26, 211] width 9 height 9
click at [667, 404] on div "Add" at bounding box center [673, 514] width 14 height 7
click at [27, 165] on div at bounding box center [26, 164] width 9 height 9
click at [28, 213] on div at bounding box center [26, 211] width 9 height 9
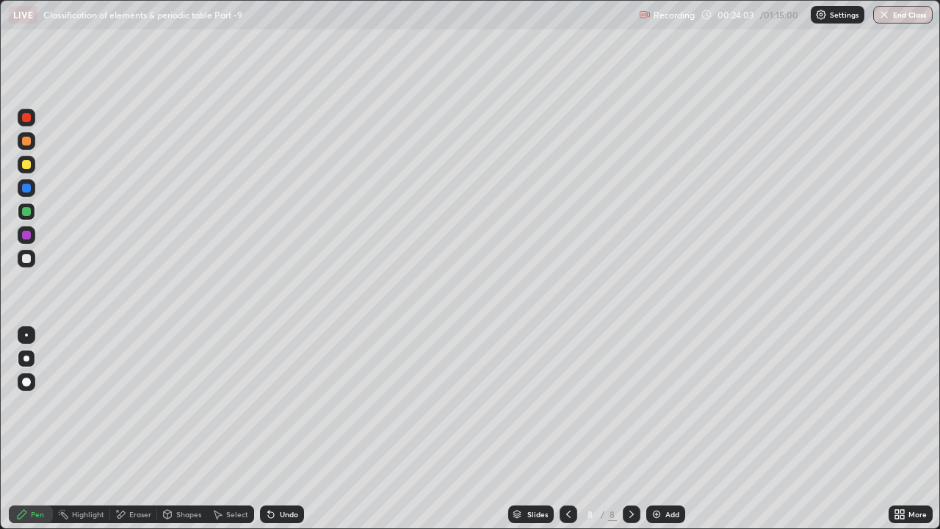
click at [298, 404] on div "Undo" at bounding box center [282, 514] width 44 height 18
click at [27, 235] on div at bounding box center [26, 235] width 9 height 9
click at [296, 404] on div "Undo" at bounding box center [289, 514] width 18 height 7
click at [29, 254] on div at bounding box center [26, 258] width 9 height 9
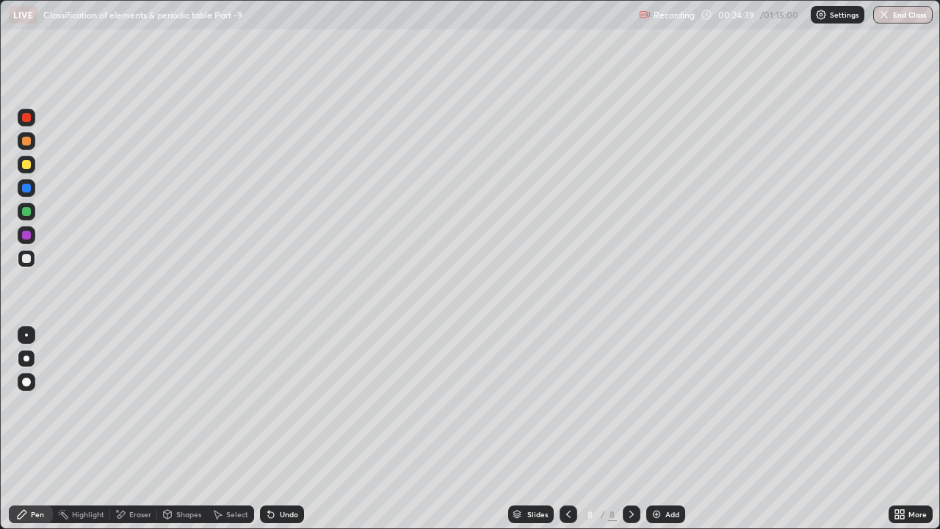
click at [290, 404] on div "Undo" at bounding box center [289, 514] width 18 height 7
click at [295, 404] on div "Undo" at bounding box center [289, 514] width 18 height 7
click at [289, 404] on div "Undo" at bounding box center [289, 514] width 18 height 7
click at [28, 121] on div at bounding box center [26, 117] width 9 height 9
click at [289, 404] on div "Undo" at bounding box center [282, 514] width 44 height 18
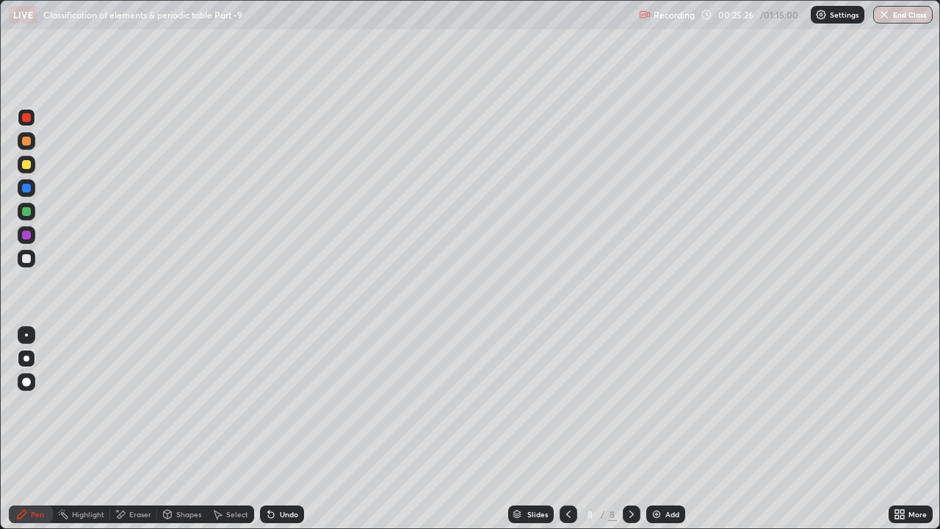
click at [275, 404] on div "Undo" at bounding box center [282, 514] width 44 height 18
click at [663, 404] on div "Add" at bounding box center [666, 514] width 39 height 18
click at [26, 212] on div at bounding box center [26, 211] width 9 height 9
click at [287, 404] on div "Undo" at bounding box center [289, 514] width 18 height 7
click at [284, 404] on div "Undo" at bounding box center [289, 514] width 18 height 7
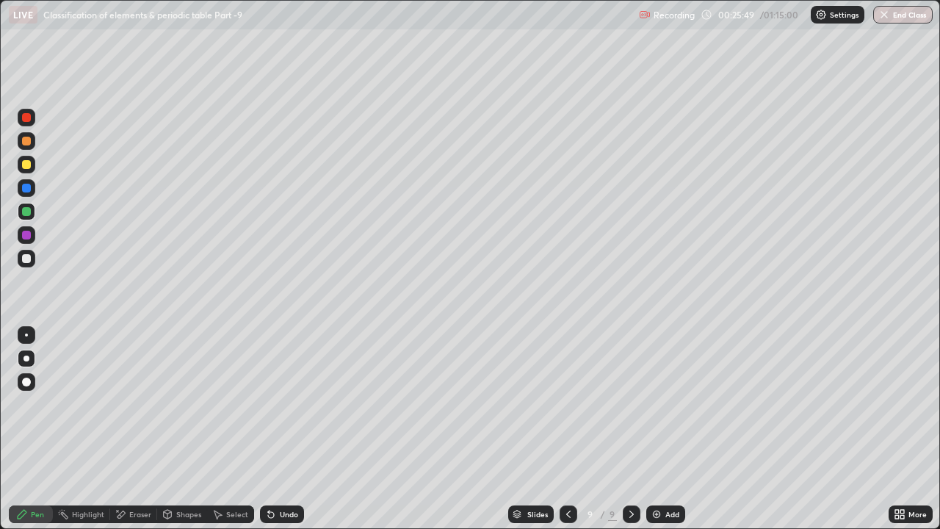
click at [283, 404] on div "Undo" at bounding box center [282, 514] width 44 height 18
click at [287, 404] on div "Undo" at bounding box center [282, 514] width 44 height 18
click at [289, 404] on div "Undo" at bounding box center [289, 514] width 18 height 7
click at [287, 404] on div "Undo" at bounding box center [289, 514] width 18 height 7
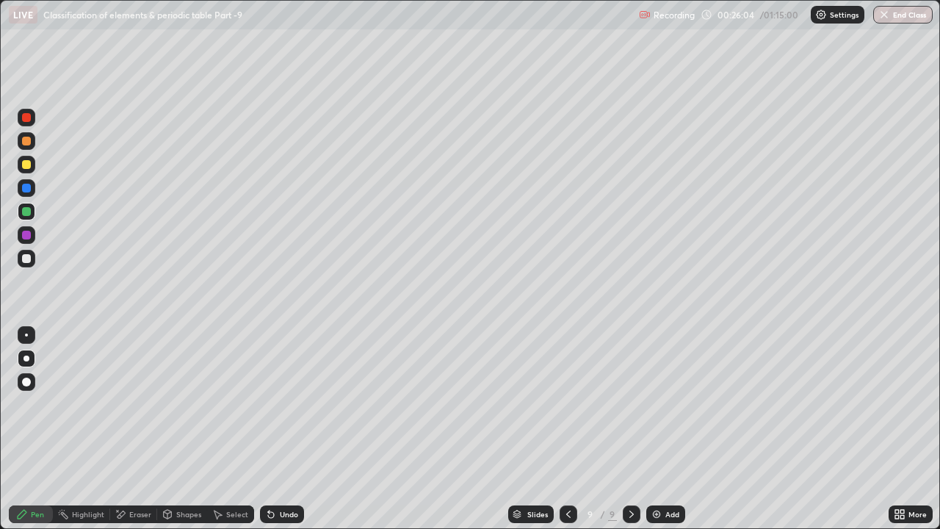
click at [287, 404] on div "Undo" at bounding box center [289, 514] width 18 height 7
click at [25, 259] on div at bounding box center [26, 258] width 9 height 9
click at [27, 235] on div at bounding box center [26, 235] width 9 height 9
click at [666, 404] on div "Add" at bounding box center [673, 514] width 14 height 7
click at [27, 190] on div at bounding box center [26, 188] width 9 height 9
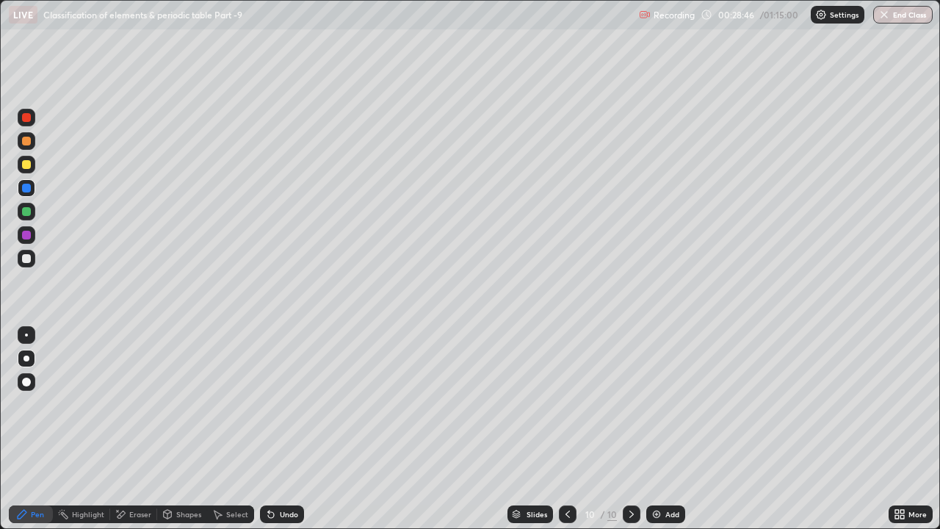
click at [26, 259] on div at bounding box center [26, 258] width 9 height 9
click at [32, 165] on div at bounding box center [27, 165] width 18 height 18
click at [28, 256] on div at bounding box center [26, 258] width 9 height 9
click at [27, 214] on div at bounding box center [26, 211] width 9 height 9
click at [137, 404] on div "Eraser" at bounding box center [140, 514] width 22 height 7
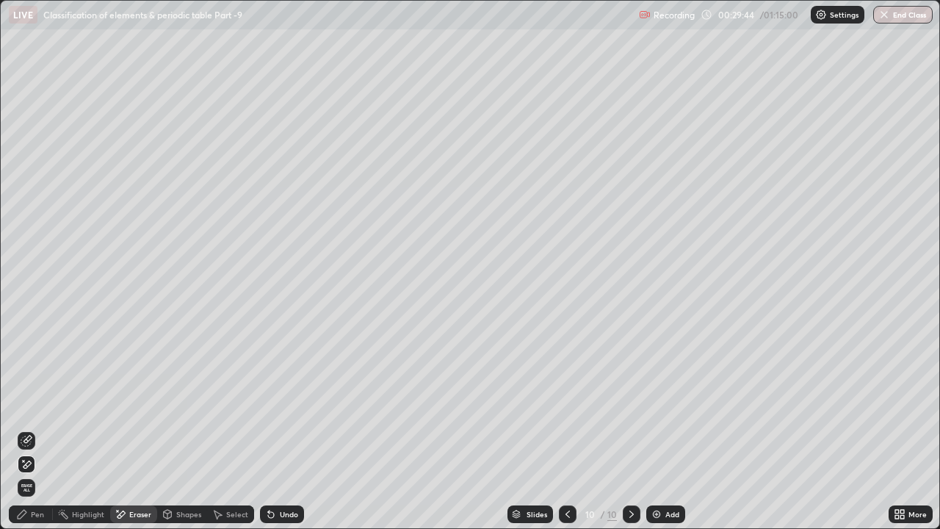
click at [35, 404] on div "Pen" at bounding box center [37, 514] width 13 height 7
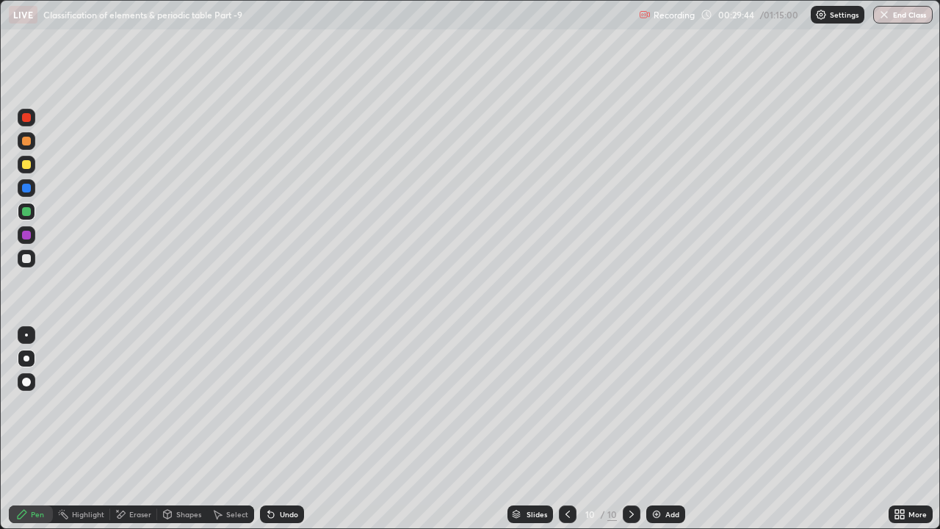
click at [280, 404] on div "Undo" at bounding box center [289, 514] width 18 height 7
click at [29, 234] on div at bounding box center [26, 235] width 9 height 9
click at [27, 117] on div at bounding box center [26, 117] width 9 height 9
click at [25, 212] on div at bounding box center [26, 211] width 9 height 9
click at [302, 404] on div "Undo" at bounding box center [282, 514] width 44 height 18
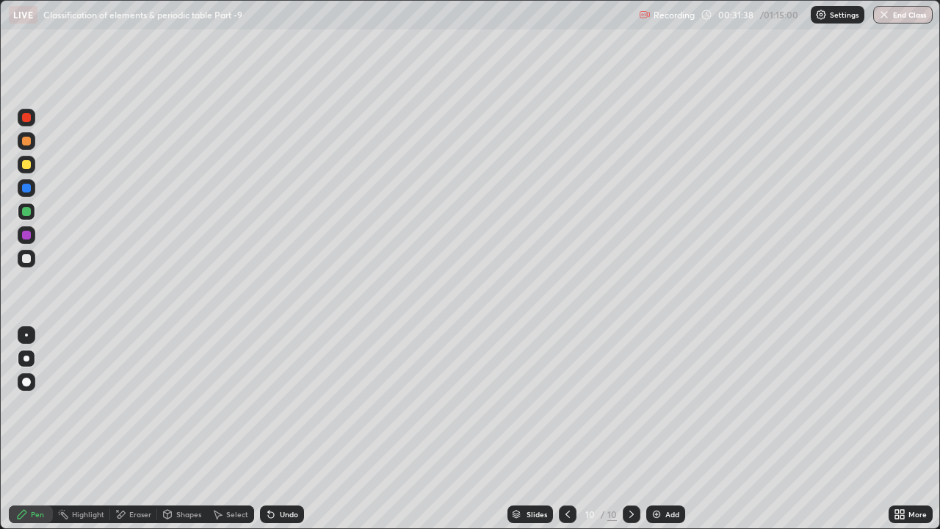
click at [295, 404] on div "Undo" at bounding box center [289, 514] width 18 height 7
click at [566, 404] on icon at bounding box center [568, 514] width 12 height 12
click at [574, 404] on div at bounding box center [568, 514] width 18 height 18
click at [566, 404] on icon at bounding box center [568, 514] width 4 height 7
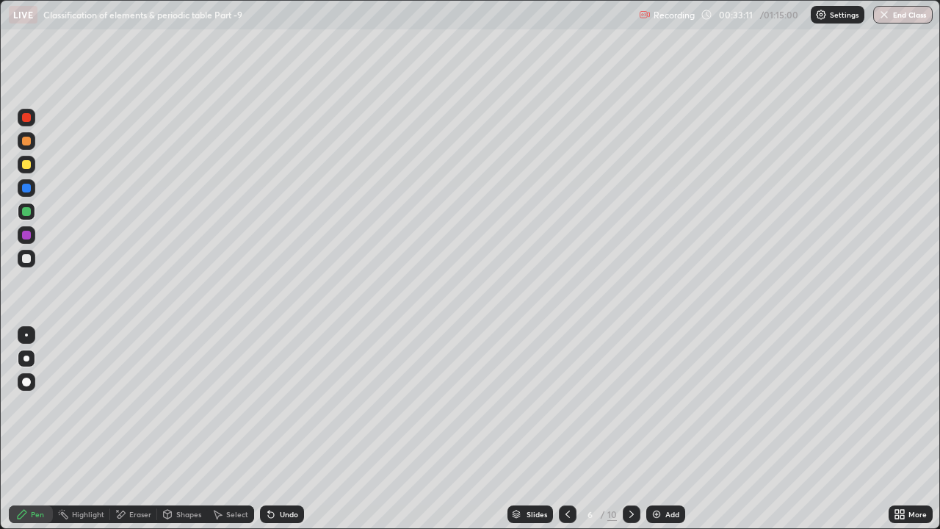
click at [32, 119] on div at bounding box center [27, 118] width 18 height 18
click at [630, 404] on icon at bounding box center [632, 514] width 12 height 12
click at [631, 404] on icon at bounding box center [632, 514] width 12 height 12
click at [630, 404] on icon at bounding box center [632, 514] width 12 height 12
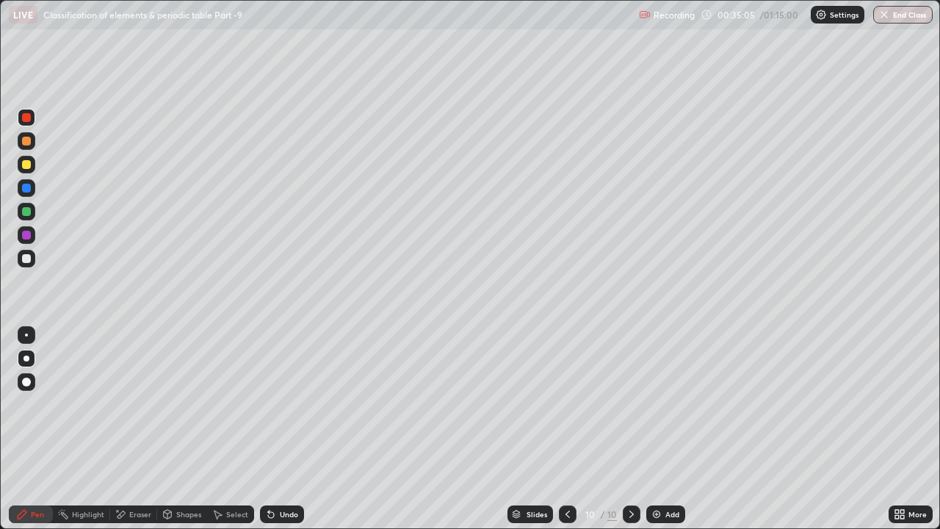
click at [630, 404] on icon at bounding box center [632, 514] width 12 height 12
click at [666, 404] on div "Add" at bounding box center [673, 514] width 14 height 7
click at [563, 404] on icon at bounding box center [569, 514] width 12 height 12
click at [630, 404] on icon at bounding box center [632, 514] width 12 height 12
click at [26, 212] on div at bounding box center [26, 211] width 9 height 9
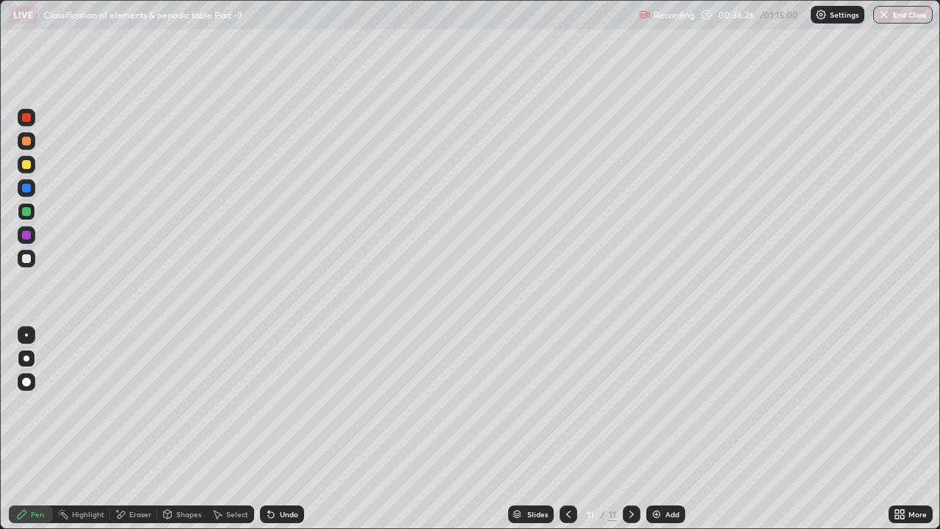
click at [23, 163] on div at bounding box center [26, 164] width 9 height 9
click at [26, 255] on div at bounding box center [26, 258] width 9 height 9
click at [177, 404] on div "Shapes" at bounding box center [182, 514] width 50 height 18
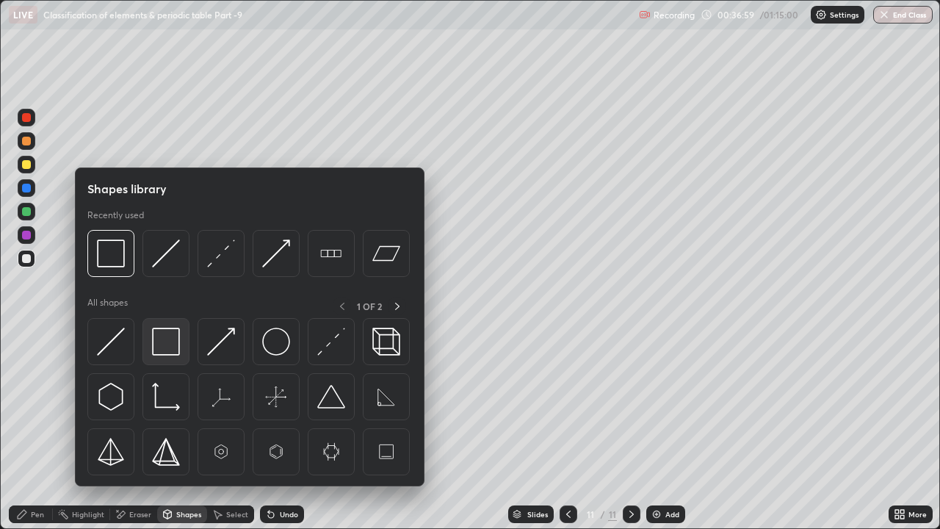
click at [162, 337] on img at bounding box center [166, 342] width 28 height 28
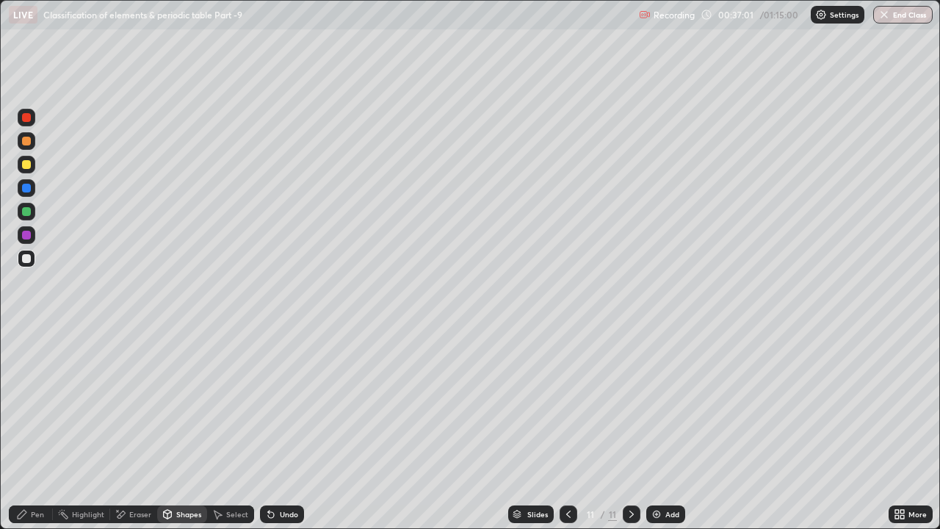
click at [25, 165] on div at bounding box center [26, 164] width 9 height 9
click at [32, 212] on div at bounding box center [27, 212] width 18 height 18
click at [287, 404] on div "Undo" at bounding box center [282, 514] width 44 height 18
click at [288, 404] on div "Undo" at bounding box center [282, 514] width 44 height 18
click at [46, 404] on div "Pen" at bounding box center [31, 514] width 44 height 18
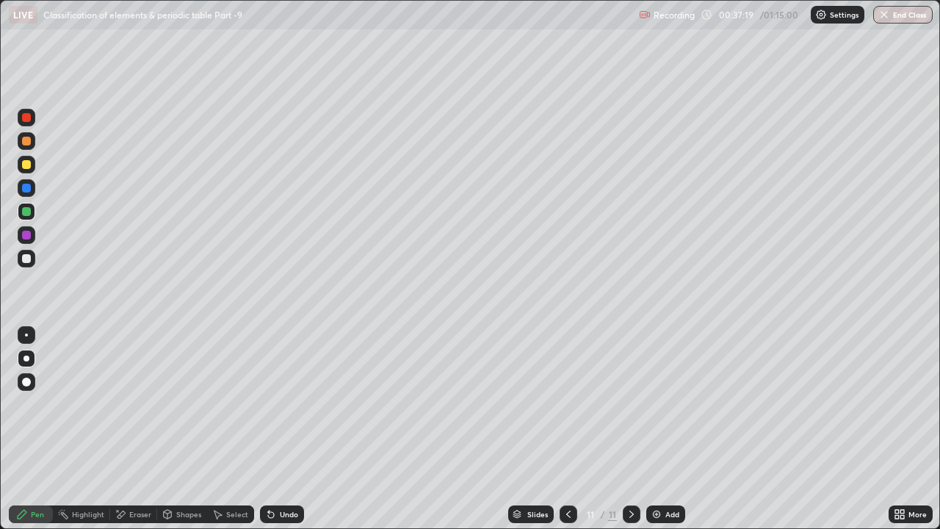
click at [26, 259] on div at bounding box center [26, 258] width 9 height 9
click at [25, 190] on div at bounding box center [26, 188] width 9 height 9
click at [175, 404] on div "Shapes" at bounding box center [182, 514] width 50 height 18
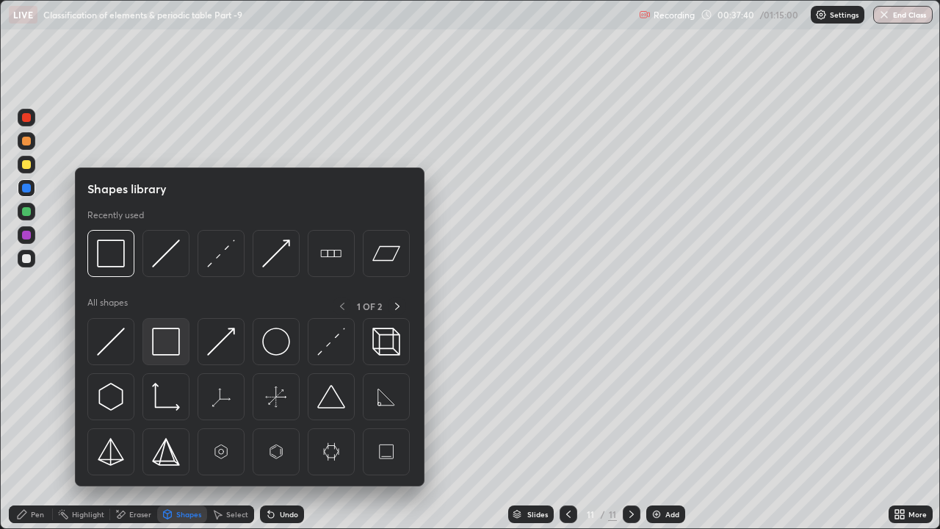
click at [170, 342] on img at bounding box center [166, 342] width 28 height 28
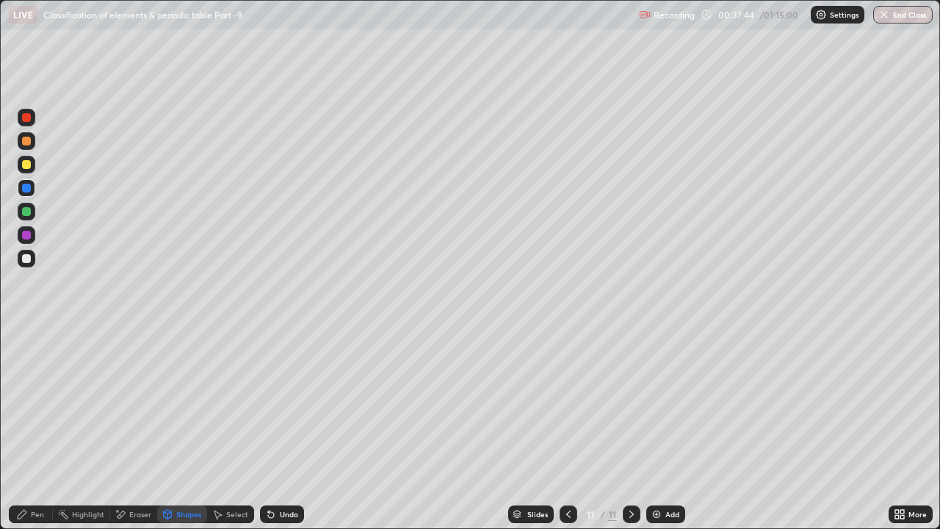
click at [28, 262] on div at bounding box center [26, 258] width 9 height 9
click at [292, 404] on div "Undo" at bounding box center [282, 514] width 44 height 18
click at [285, 404] on div "Undo" at bounding box center [289, 514] width 18 height 7
click at [22, 404] on icon at bounding box center [22, 514] width 9 height 9
click at [30, 209] on div at bounding box center [26, 211] width 9 height 9
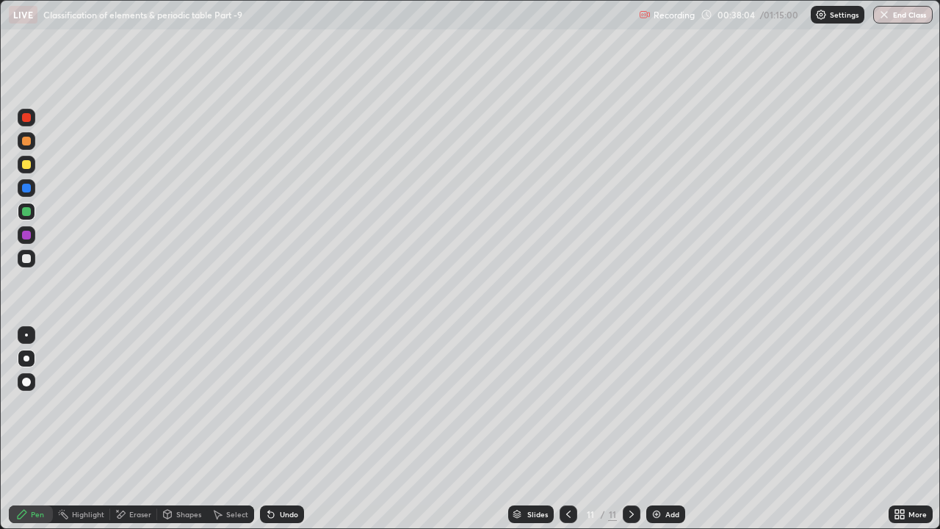
click at [292, 404] on div "Undo" at bounding box center [282, 514] width 44 height 18
click at [287, 404] on div "Undo" at bounding box center [282, 514] width 44 height 18
click at [288, 404] on div "Undo" at bounding box center [289, 514] width 18 height 7
click at [285, 404] on div "Undo" at bounding box center [289, 514] width 18 height 7
click at [288, 404] on div "Undo" at bounding box center [289, 514] width 18 height 7
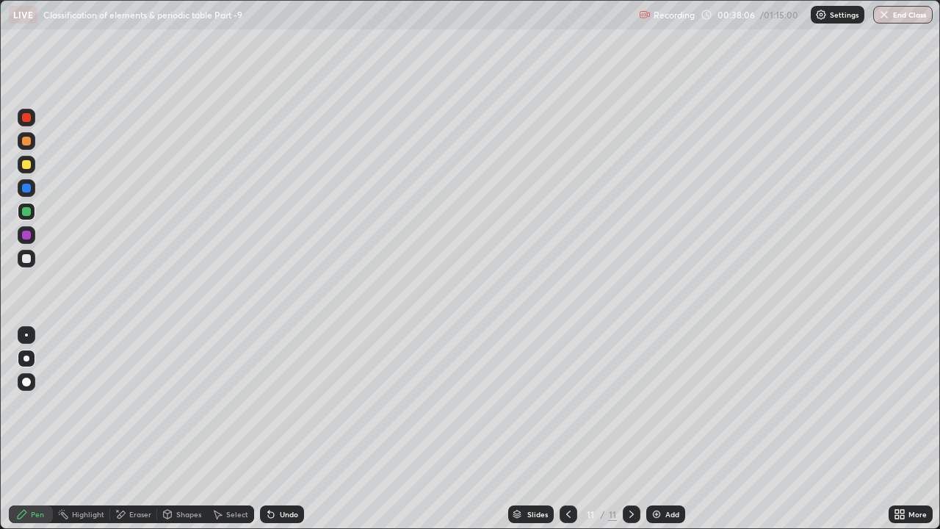
click at [288, 404] on div "Undo" at bounding box center [289, 514] width 18 height 7
click at [295, 404] on div "Undo" at bounding box center [289, 514] width 18 height 7
click at [176, 404] on div "Shapes" at bounding box center [182, 514] width 50 height 18
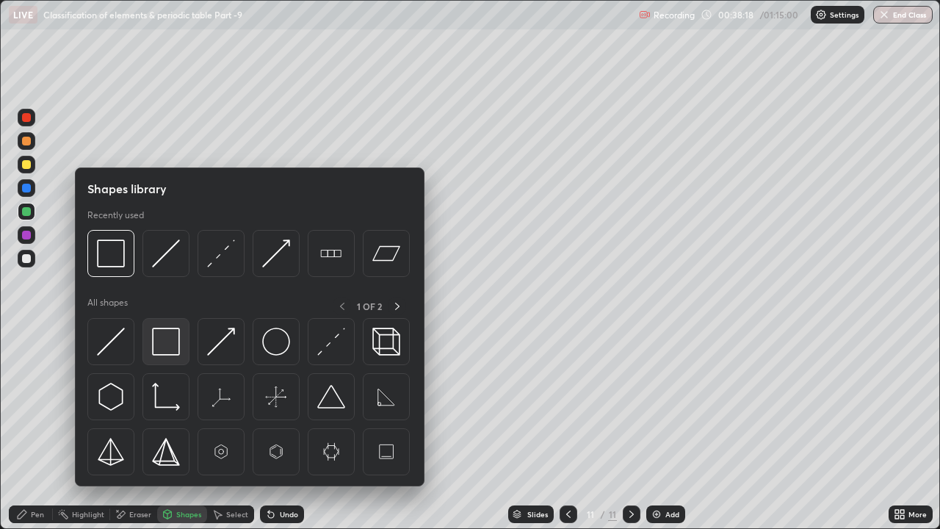
click at [169, 345] on img at bounding box center [166, 342] width 28 height 28
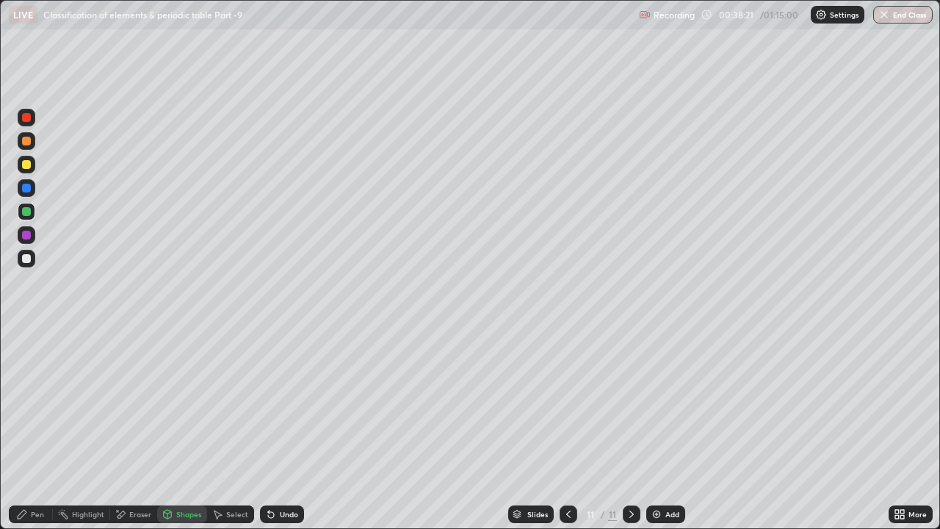
click at [29, 404] on div "Pen" at bounding box center [31, 514] width 44 height 18
click at [32, 262] on div at bounding box center [27, 259] width 18 height 18
click at [567, 404] on icon at bounding box center [568, 514] width 4 height 7
click at [567, 404] on icon at bounding box center [569, 514] width 12 height 12
click at [568, 404] on div at bounding box center [569, 514] width 18 height 18
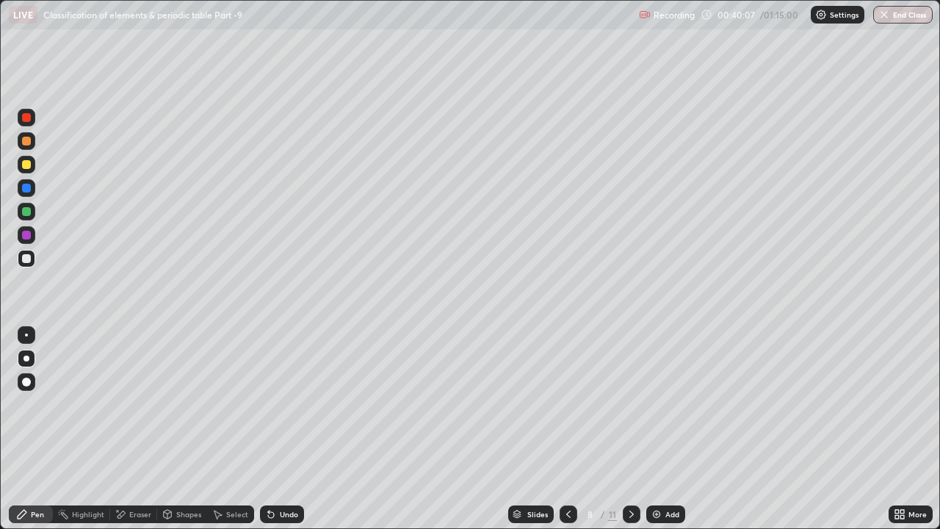
click at [567, 404] on icon at bounding box center [569, 514] width 12 height 12
click at [630, 404] on icon at bounding box center [632, 514] width 12 height 12
click at [631, 404] on icon at bounding box center [632, 514] width 12 height 12
click at [630, 404] on icon at bounding box center [632, 514] width 12 height 12
click at [639, 404] on div at bounding box center [632, 514] width 18 height 18
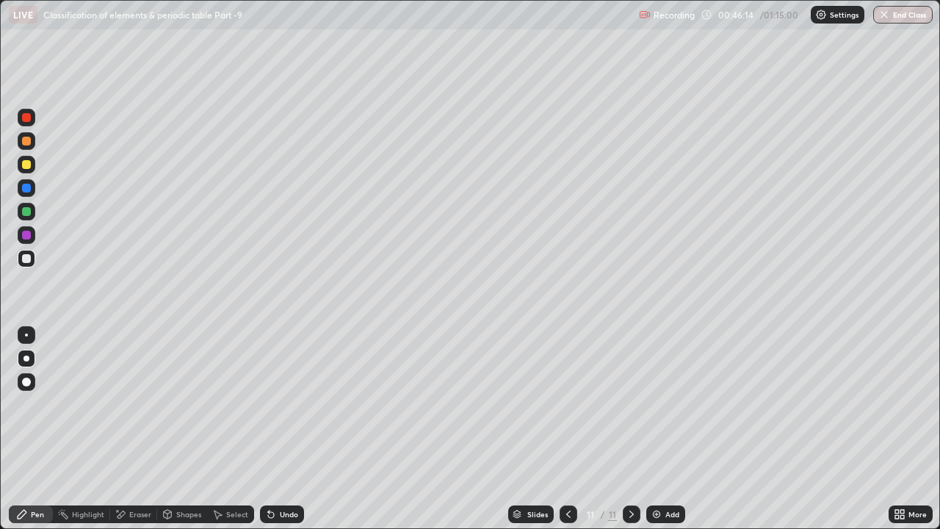
click at [30, 164] on div at bounding box center [26, 164] width 9 height 9
click at [29, 259] on div at bounding box center [26, 258] width 9 height 9
click at [298, 404] on div "Undo" at bounding box center [282, 514] width 44 height 18
click at [295, 404] on div "Undo" at bounding box center [282, 514] width 44 height 18
click at [224, 404] on div "Select" at bounding box center [230, 514] width 47 height 18
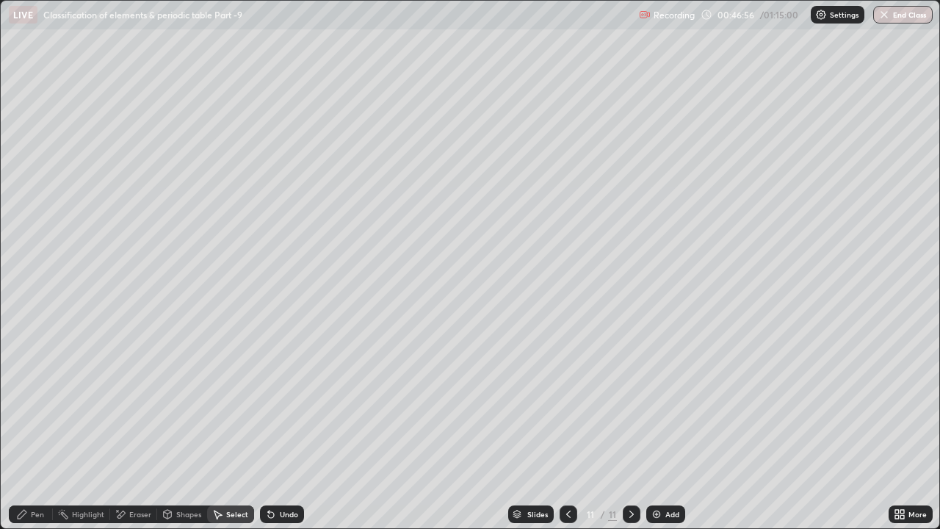
click at [185, 404] on div "Shapes" at bounding box center [188, 514] width 25 height 7
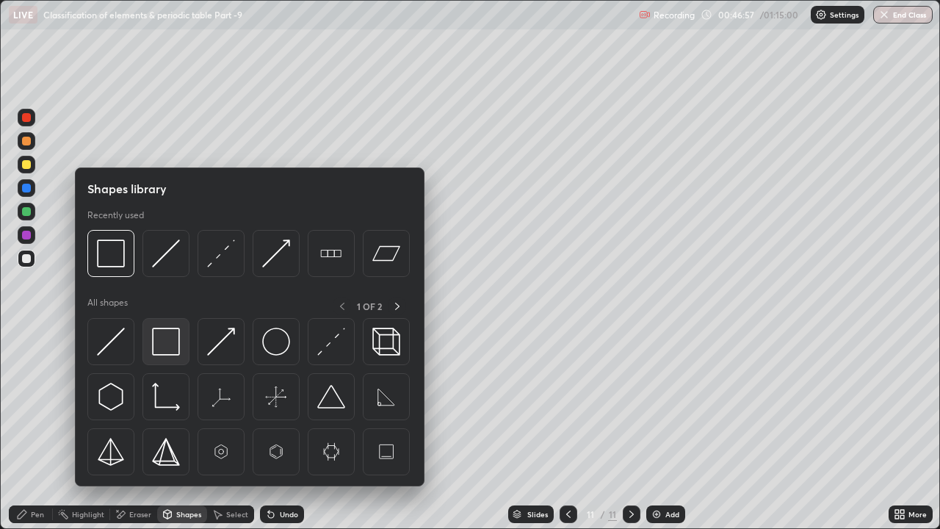
click at [164, 342] on img at bounding box center [166, 342] width 28 height 28
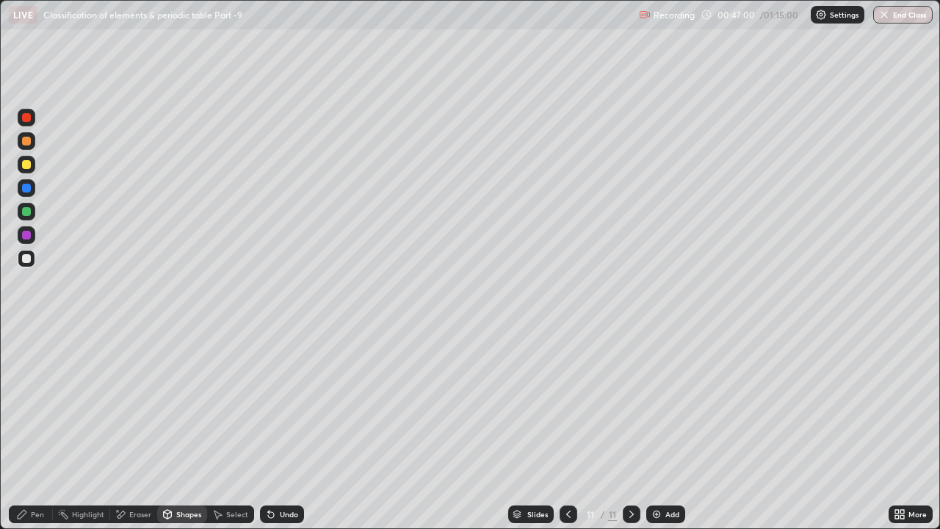
click at [29, 404] on div "Pen" at bounding box center [31, 514] width 44 height 18
click at [661, 404] on img at bounding box center [657, 514] width 12 height 12
click at [26, 165] on div at bounding box center [26, 164] width 9 height 9
click at [28, 257] on div at bounding box center [26, 258] width 9 height 9
click at [287, 404] on div "Undo" at bounding box center [282, 514] width 44 height 18
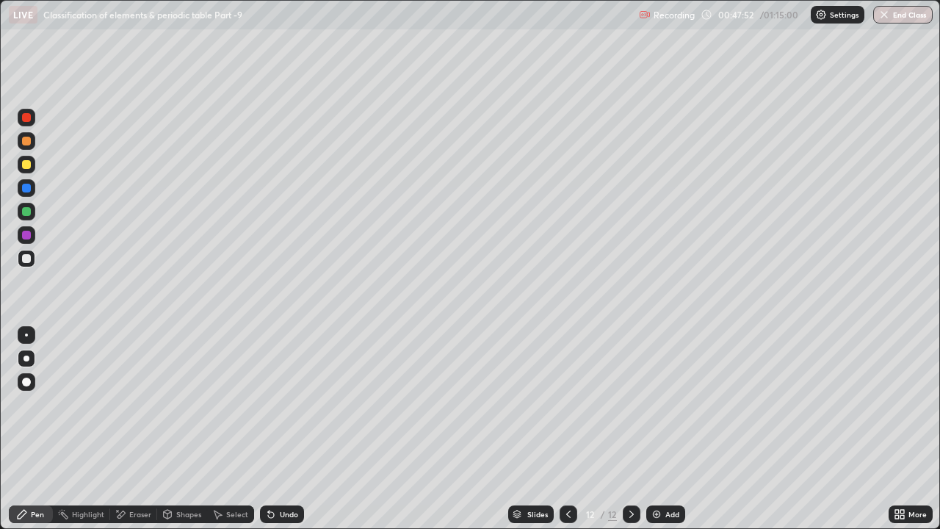
click at [292, 404] on div "Undo" at bounding box center [289, 514] width 18 height 7
click at [289, 404] on div "Undo" at bounding box center [289, 514] width 18 height 7
click at [295, 404] on div "Undo" at bounding box center [289, 514] width 18 height 7
click at [298, 404] on div "Undo" at bounding box center [282, 514] width 44 height 18
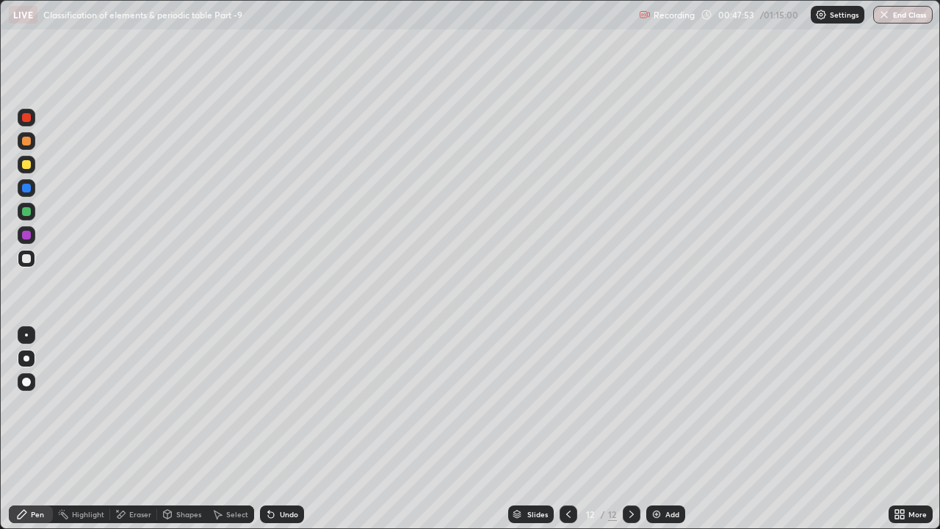
click at [298, 404] on div "Undo" at bounding box center [282, 514] width 44 height 18
click at [294, 404] on div "Undo" at bounding box center [289, 514] width 18 height 7
click at [292, 404] on div "Undo" at bounding box center [289, 514] width 18 height 7
click at [296, 404] on div "Undo" at bounding box center [289, 514] width 18 height 7
click at [289, 404] on div "Undo" at bounding box center [289, 514] width 18 height 7
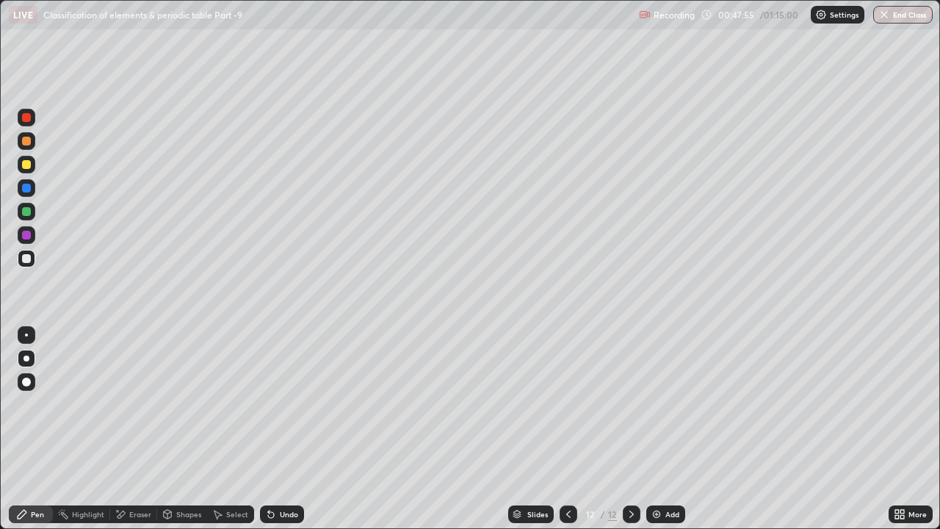
click at [297, 404] on div "Undo" at bounding box center [282, 514] width 44 height 18
click at [291, 404] on div "Undo" at bounding box center [282, 514] width 44 height 18
click at [289, 404] on div "Undo" at bounding box center [282, 514] width 44 height 18
click at [294, 404] on div "Undo" at bounding box center [289, 514] width 18 height 7
click at [179, 404] on div "Shapes" at bounding box center [182, 514] width 50 height 18
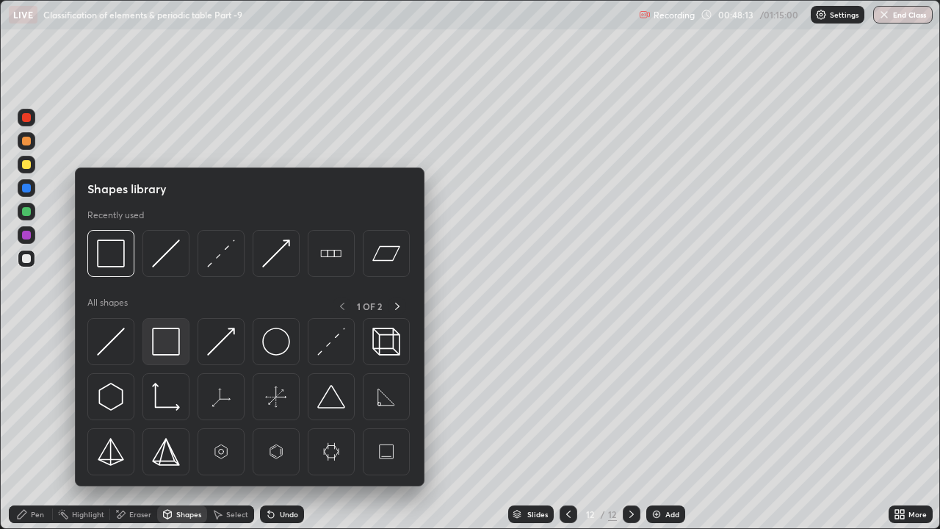
click at [158, 350] on img at bounding box center [166, 342] width 28 height 28
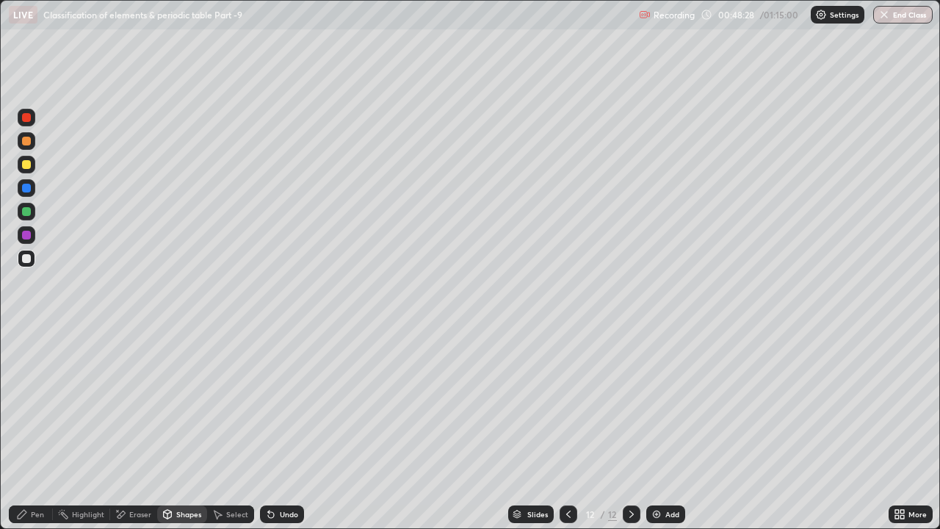
click at [290, 404] on div "Undo" at bounding box center [289, 514] width 18 height 7
click at [295, 404] on div "Undo" at bounding box center [289, 514] width 18 height 7
click at [26, 404] on icon at bounding box center [22, 514] width 12 height 12
click at [192, 404] on div "Shapes" at bounding box center [182, 514] width 50 height 18
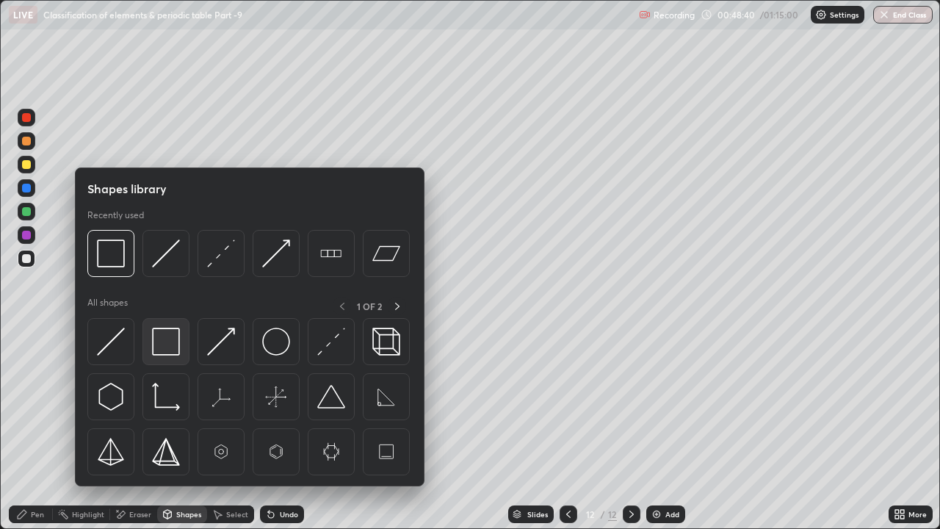
click at [170, 340] on img at bounding box center [166, 342] width 28 height 28
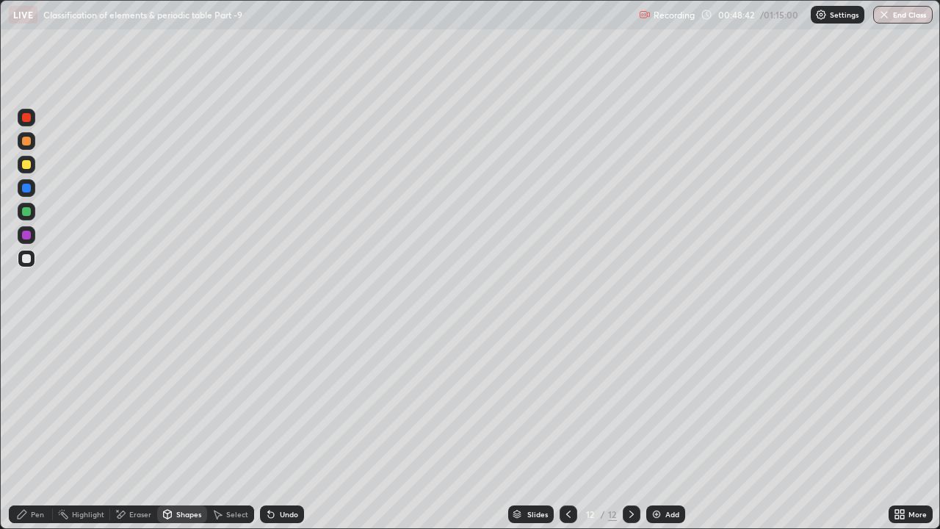
click at [630, 404] on icon at bounding box center [632, 514] width 12 height 12
click at [668, 404] on div "Add" at bounding box center [673, 514] width 14 height 7
click at [31, 404] on div "Pen" at bounding box center [37, 514] width 13 height 7
click at [33, 184] on div at bounding box center [27, 188] width 18 height 18
click at [26, 259] on div at bounding box center [26, 258] width 9 height 9
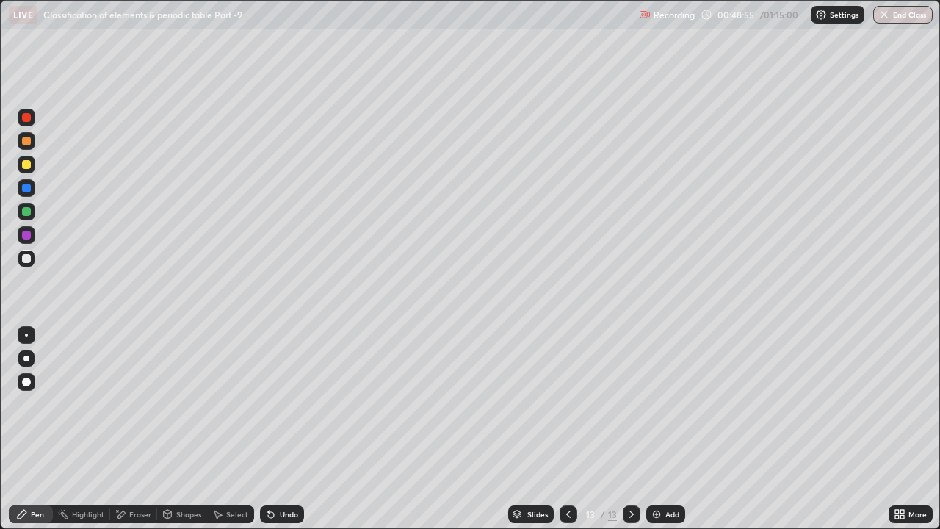
click at [195, 404] on div "Shapes" at bounding box center [182, 514] width 50 height 18
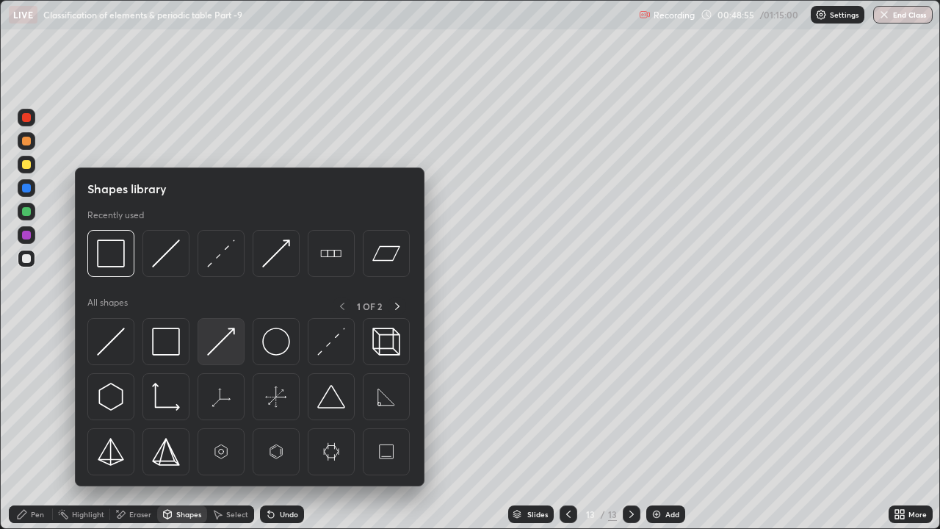
click at [224, 351] on img at bounding box center [221, 342] width 28 height 28
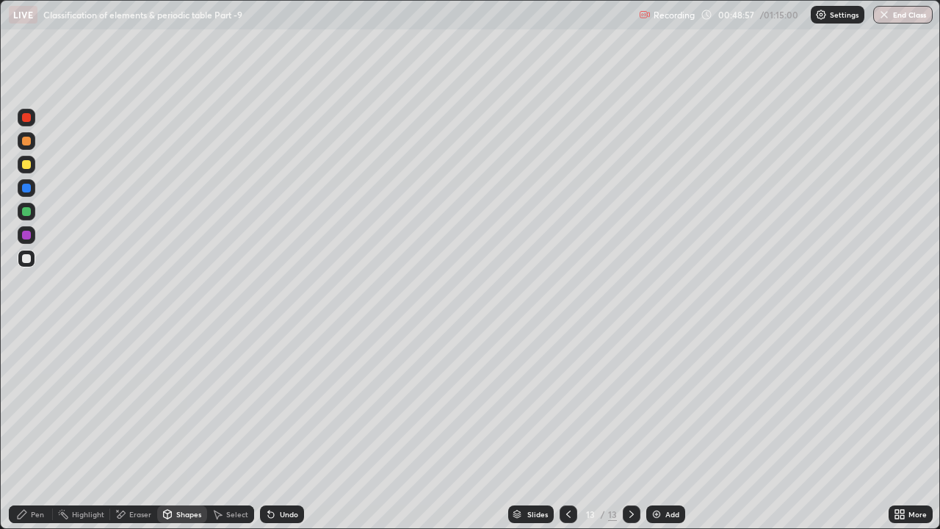
click at [36, 404] on div "Pen" at bounding box center [37, 514] width 13 height 7
click at [569, 404] on icon at bounding box center [569, 514] width 12 height 12
click at [632, 404] on icon at bounding box center [632, 514] width 12 height 12
click at [181, 404] on div "Shapes" at bounding box center [182, 514] width 50 height 18
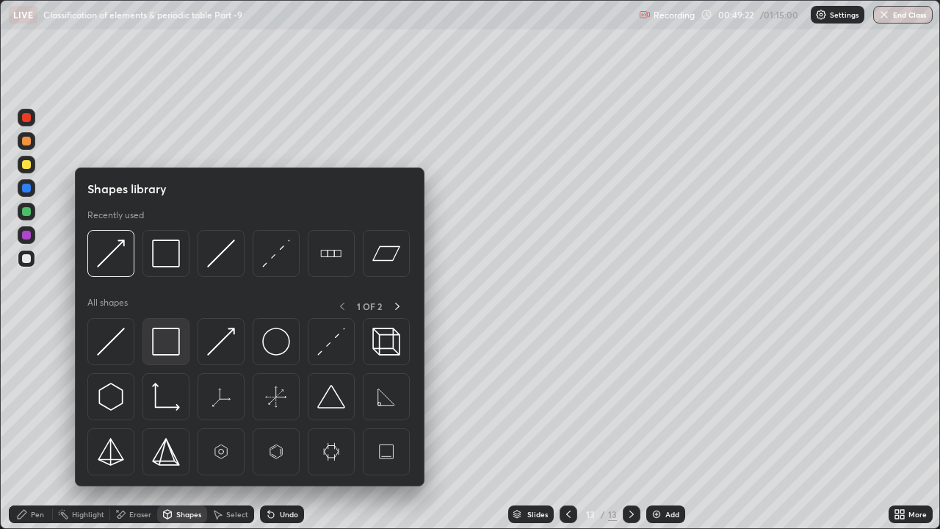
click at [168, 344] on img at bounding box center [166, 342] width 28 height 28
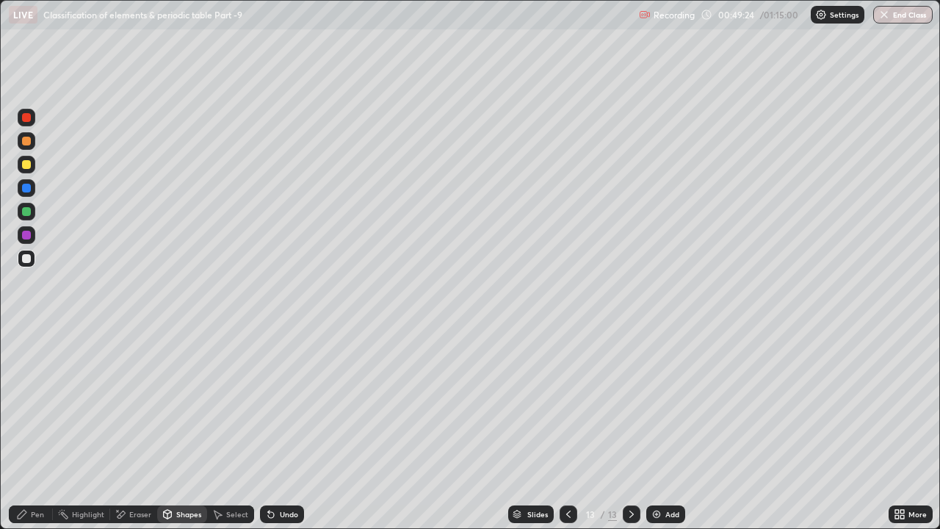
click at [32, 212] on div at bounding box center [27, 212] width 18 height 18
click at [289, 404] on div "Undo" at bounding box center [289, 514] width 18 height 7
click at [26, 404] on icon at bounding box center [22, 514] width 9 height 9
click at [182, 404] on div "Shapes" at bounding box center [188, 514] width 25 height 7
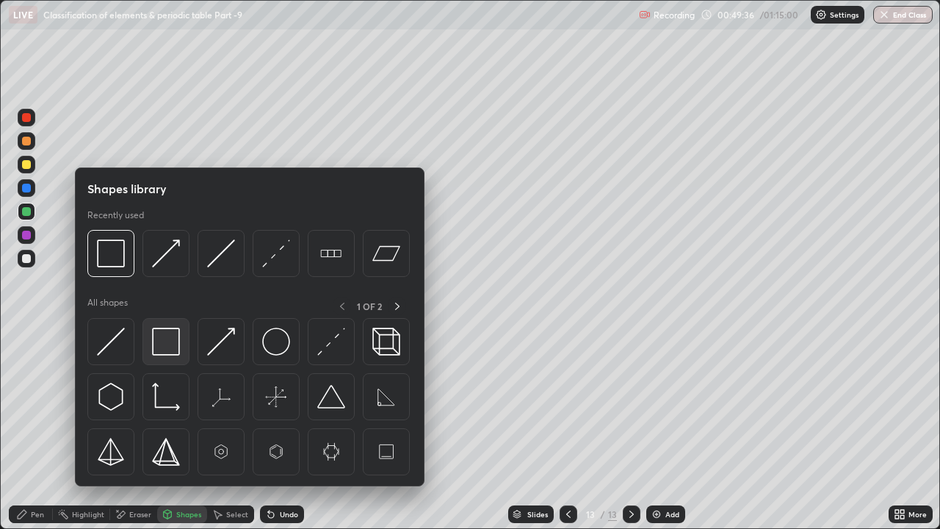
click at [168, 340] on img at bounding box center [166, 342] width 28 height 28
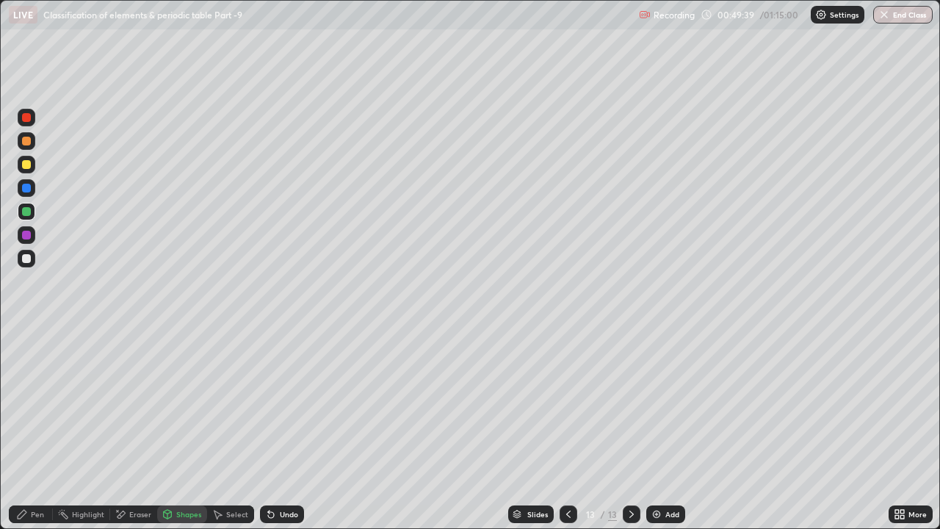
click at [28, 404] on icon at bounding box center [22, 514] width 12 height 12
click at [22, 259] on div at bounding box center [26, 258] width 9 height 9
click at [181, 404] on div "Shapes" at bounding box center [188, 514] width 25 height 7
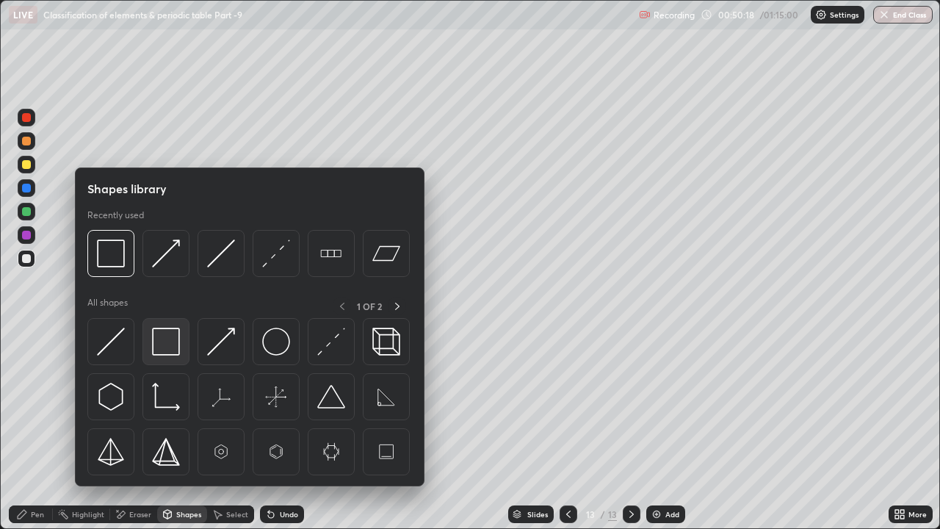
click at [170, 332] on img at bounding box center [166, 342] width 28 height 28
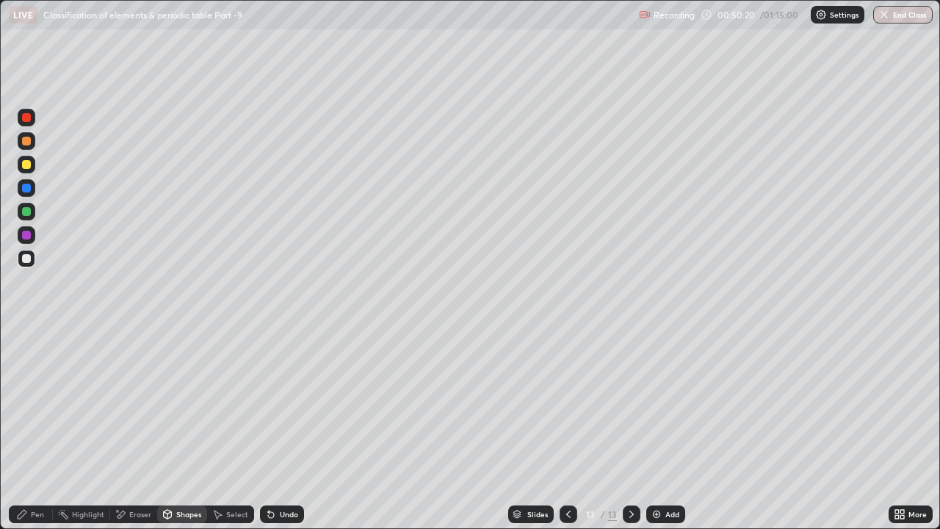
click at [32, 404] on div "Pen" at bounding box center [37, 514] width 13 height 7
click at [24, 218] on div at bounding box center [27, 212] width 18 height 18
click at [35, 234] on div at bounding box center [27, 235] width 18 height 18
click at [298, 404] on div "Undo" at bounding box center [282, 514] width 44 height 18
click at [292, 404] on div "Undo" at bounding box center [289, 514] width 18 height 7
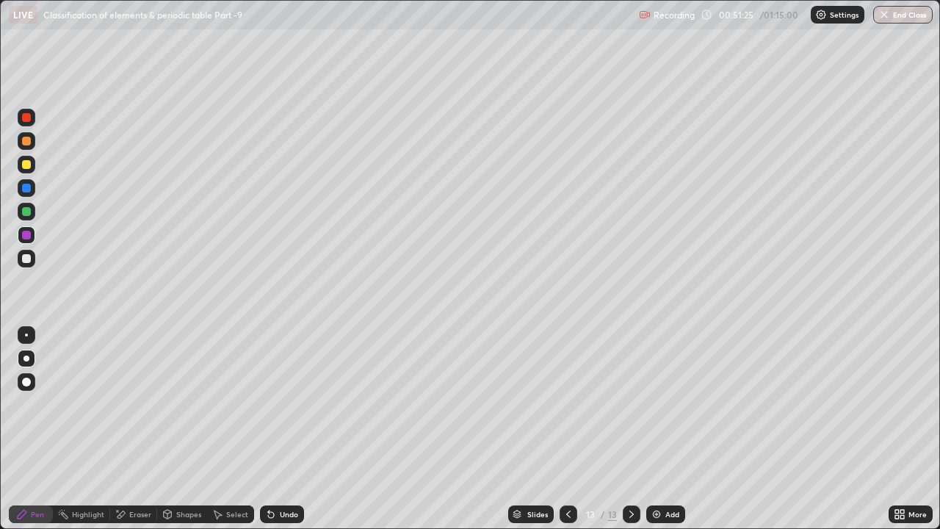
click at [629, 404] on icon at bounding box center [632, 514] width 12 height 12
click at [666, 404] on div "Add" at bounding box center [666, 514] width 39 height 18
click at [29, 164] on div at bounding box center [26, 164] width 9 height 9
click at [291, 404] on div "Undo" at bounding box center [282, 514] width 44 height 18
click at [302, 404] on div "Undo" at bounding box center [282, 514] width 44 height 18
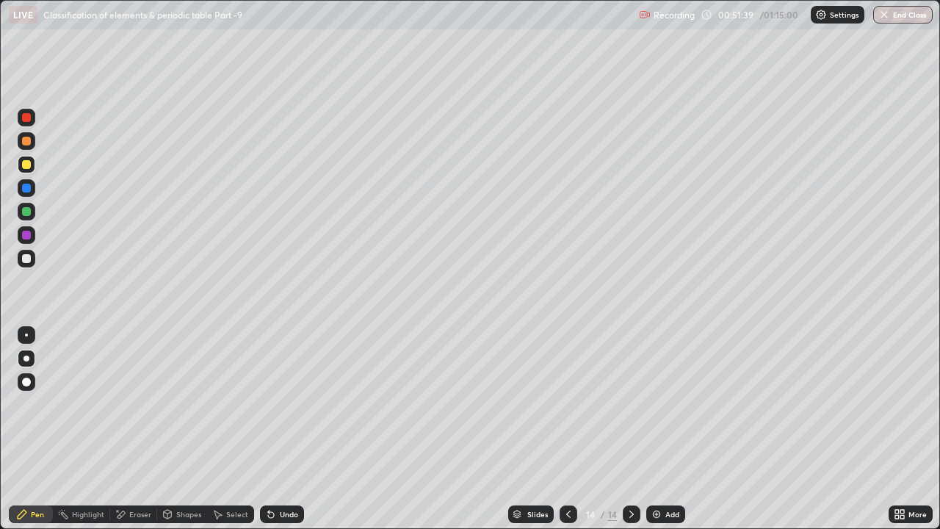
click at [24, 256] on div at bounding box center [26, 258] width 9 height 9
click at [178, 404] on div "Shapes" at bounding box center [188, 514] width 25 height 7
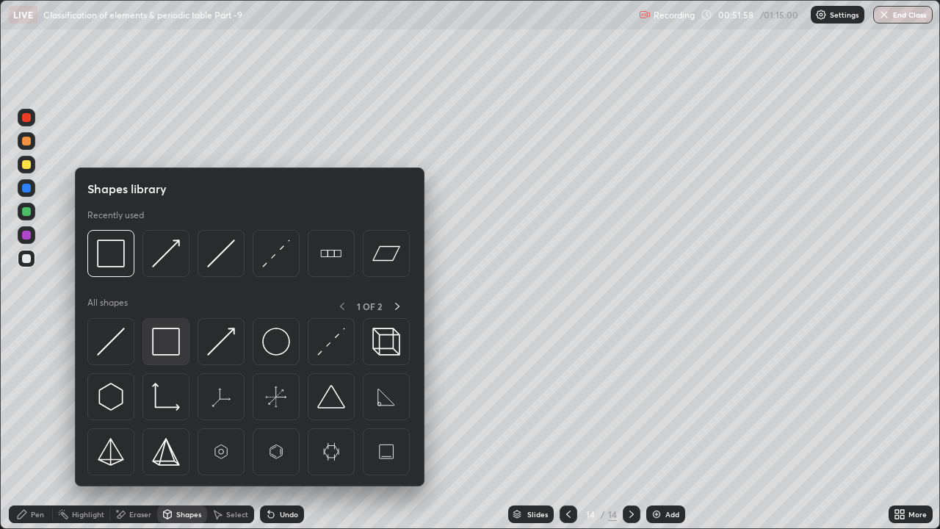
click at [159, 349] on img at bounding box center [166, 342] width 28 height 28
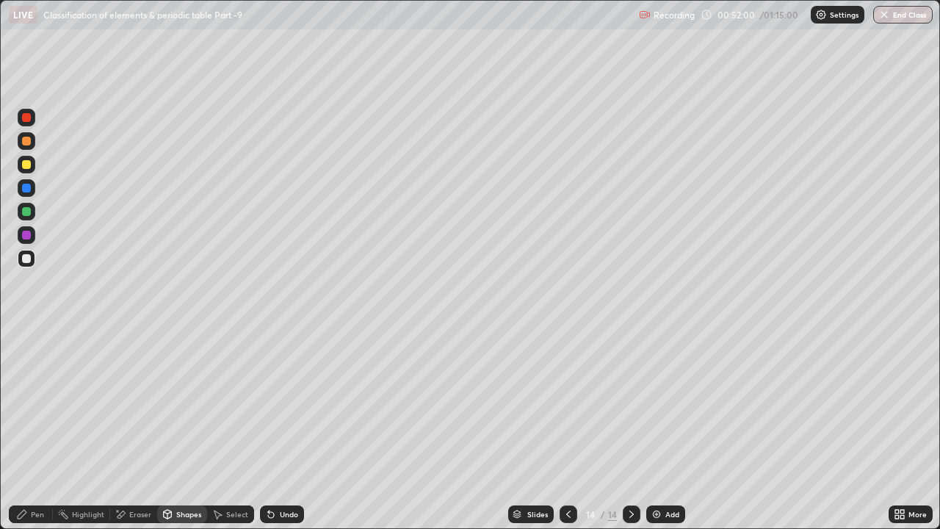
click at [30, 404] on div "Pen" at bounding box center [31, 514] width 44 height 18
click at [666, 404] on div "Add" at bounding box center [673, 514] width 14 height 7
click at [25, 213] on div at bounding box center [26, 211] width 9 height 9
click at [299, 404] on div "Undo" at bounding box center [282, 514] width 44 height 18
click at [295, 404] on div "Undo" at bounding box center [289, 514] width 18 height 7
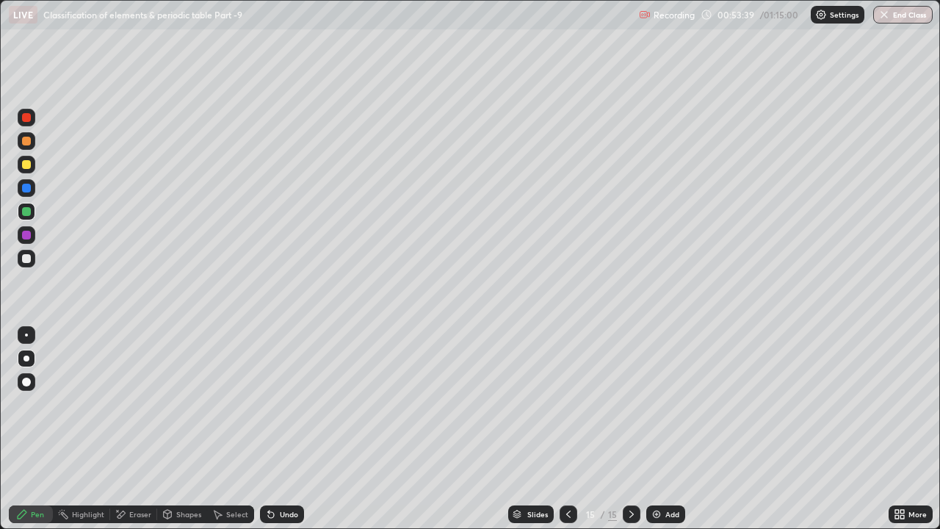
click at [295, 404] on div "Undo" at bounding box center [289, 514] width 18 height 7
click at [659, 404] on div "Add" at bounding box center [666, 514] width 39 height 18
click at [26, 257] on div at bounding box center [26, 258] width 9 height 9
click at [292, 404] on div "Undo" at bounding box center [289, 514] width 18 height 7
click at [289, 404] on div "Undo" at bounding box center [289, 514] width 18 height 7
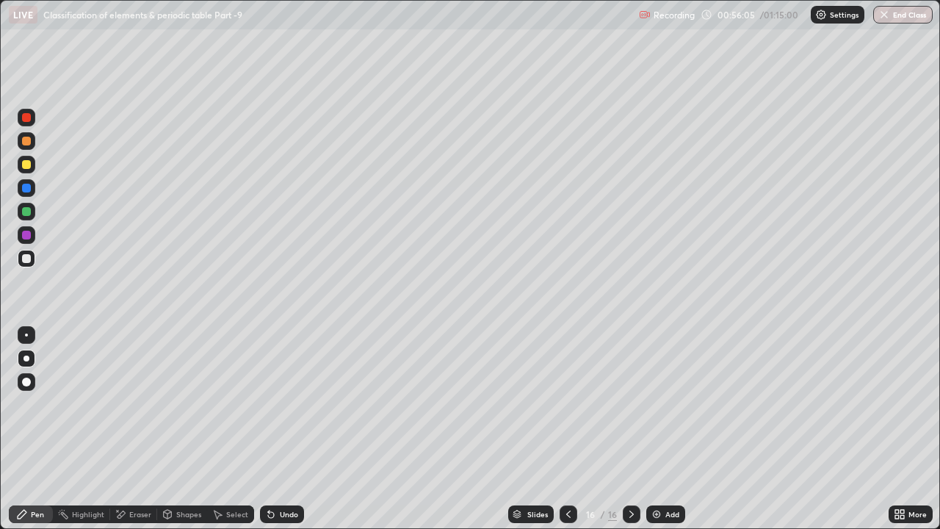
click at [289, 404] on div "Undo" at bounding box center [289, 514] width 18 height 7
click at [28, 258] on div at bounding box center [26, 258] width 9 height 9
click at [26, 211] on div at bounding box center [26, 211] width 9 height 9
click at [130, 404] on div "Eraser" at bounding box center [133, 514] width 47 height 18
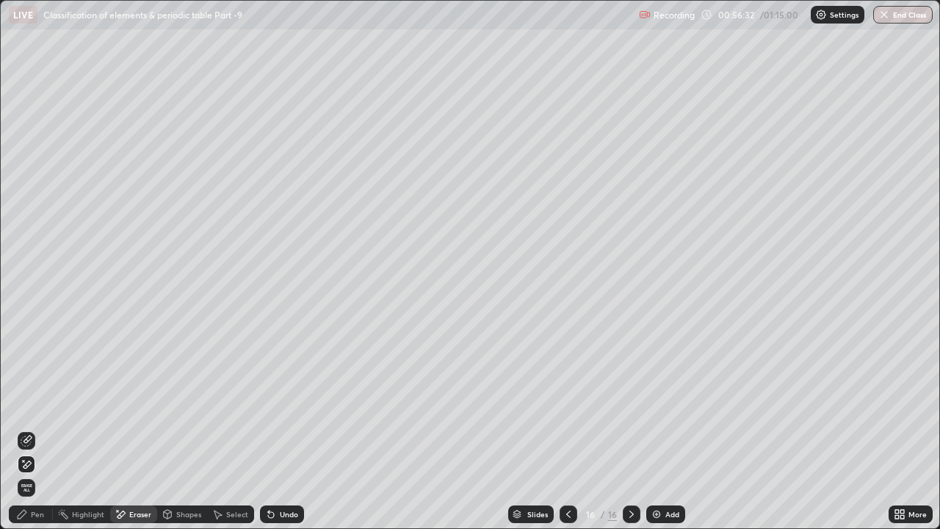
click at [35, 404] on div "Pen" at bounding box center [37, 514] width 13 height 7
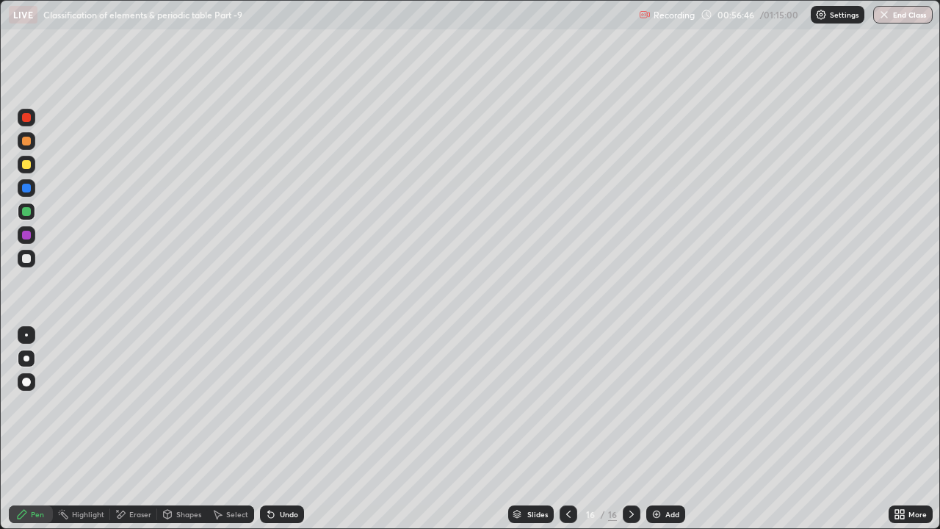
click at [24, 163] on div at bounding box center [26, 164] width 9 height 9
click at [24, 210] on div at bounding box center [26, 211] width 9 height 9
click at [25, 260] on div at bounding box center [26, 258] width 9 height 9
click at [29, 165] on div at bounding box center [26, 164] width 9 height 9
click at [28, 133] on div at bounding box center [27, 141] width 18 height 18
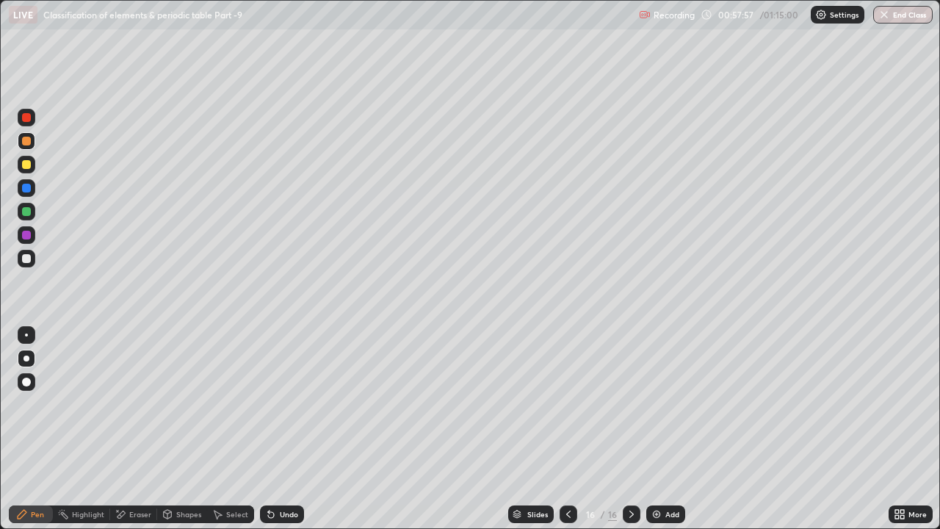
click at [30, 115] on div at bounding box center [26, 117] width 9 height 9
click at [130, 404] on div "Eraser" at bounding box center [133, 514] width 47 height 18
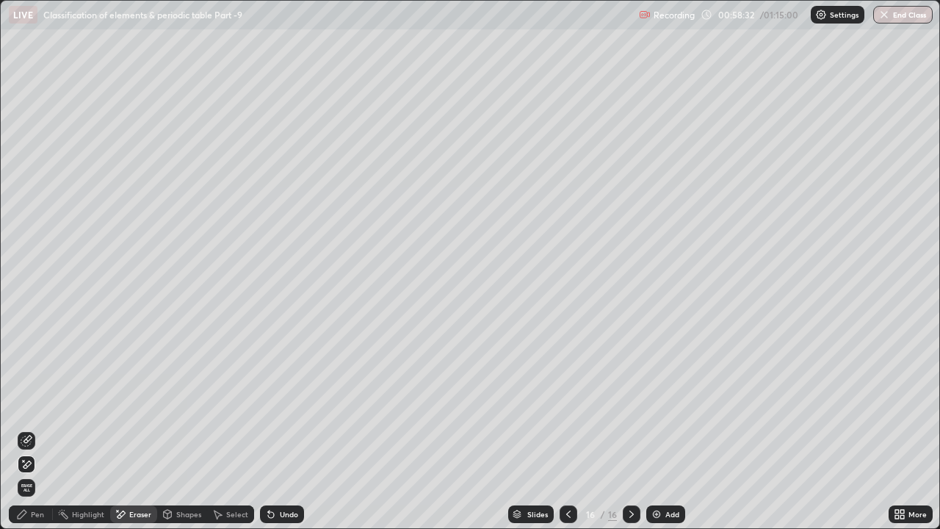
click at [32, 404] on div "Pen" at bounding box center [37, 514] width 13 height 7
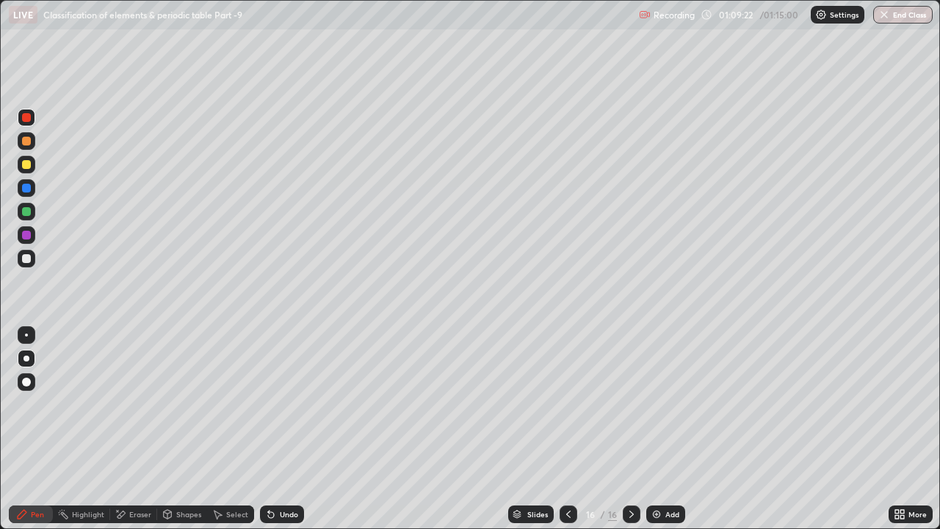
click at [913, 17] on button "End Class" at bounding box center [904, 15] width 60 height 18
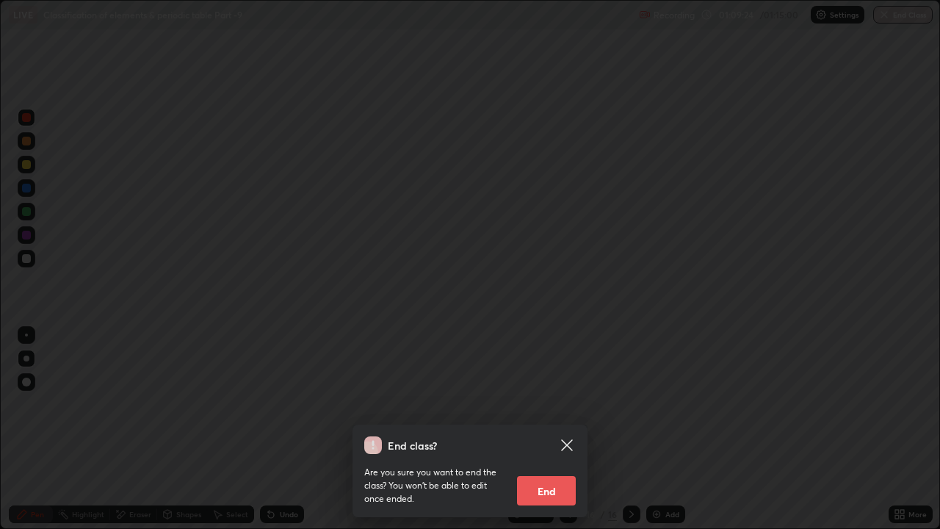
click at [564, 404] on button "End" at bounding box center [546, 490] width 59 height 29
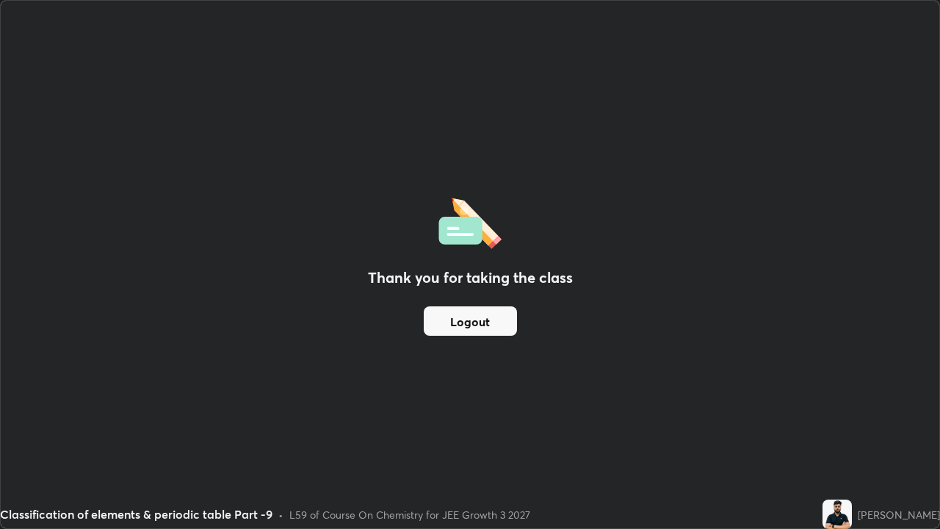
click at [473, 328] on button "Logout" at bounding box center [470, 320] width 93 height 29
click at [480, 325] on button "Logout" at bounding box center [470, 320] width 93 height 29
click at [492, 323] on button "Logout" at bounding box center [470, 320] width 93 height 29
